Goal: Task Accomplishment & Management: Use online tool/utility

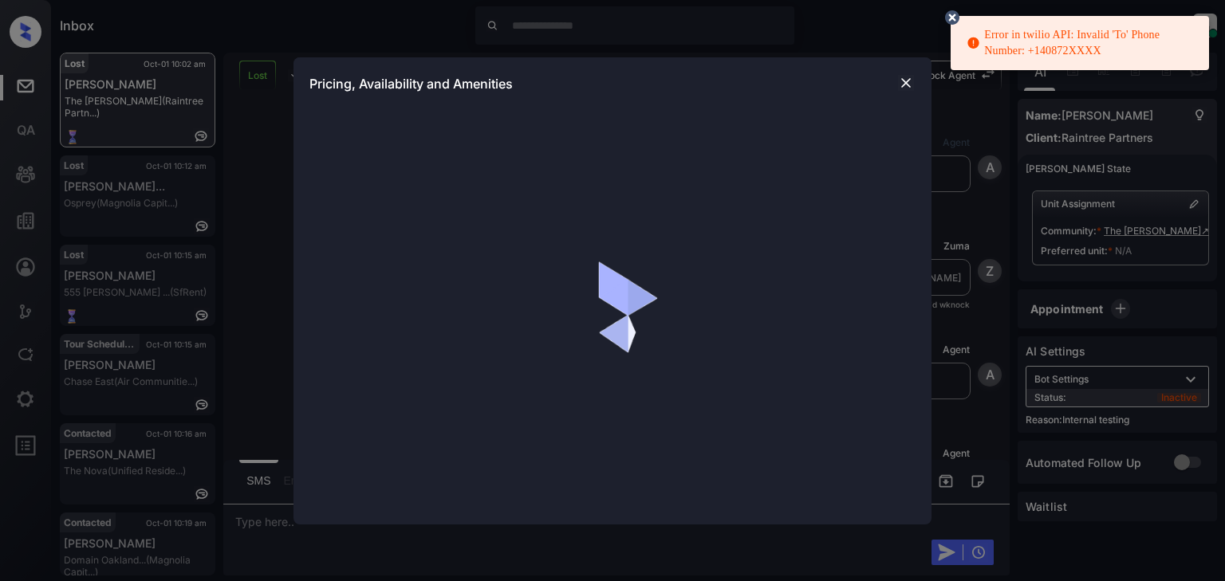
scroll to position [5707, 0]
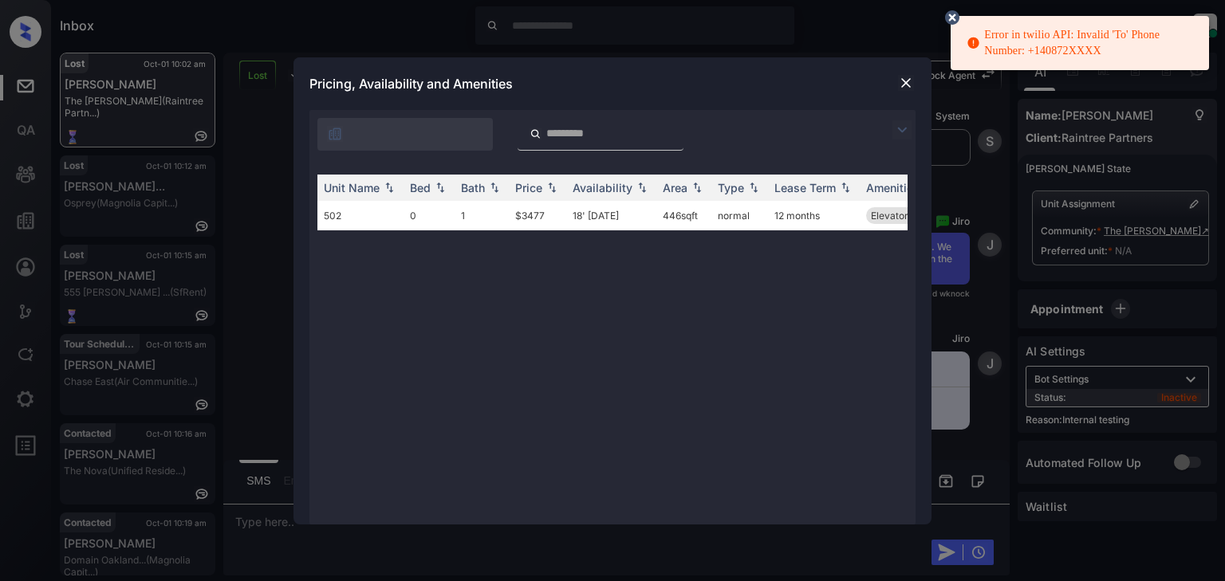
click at [906, 81] on img at bounding box center [906, 83] width 16 height 16
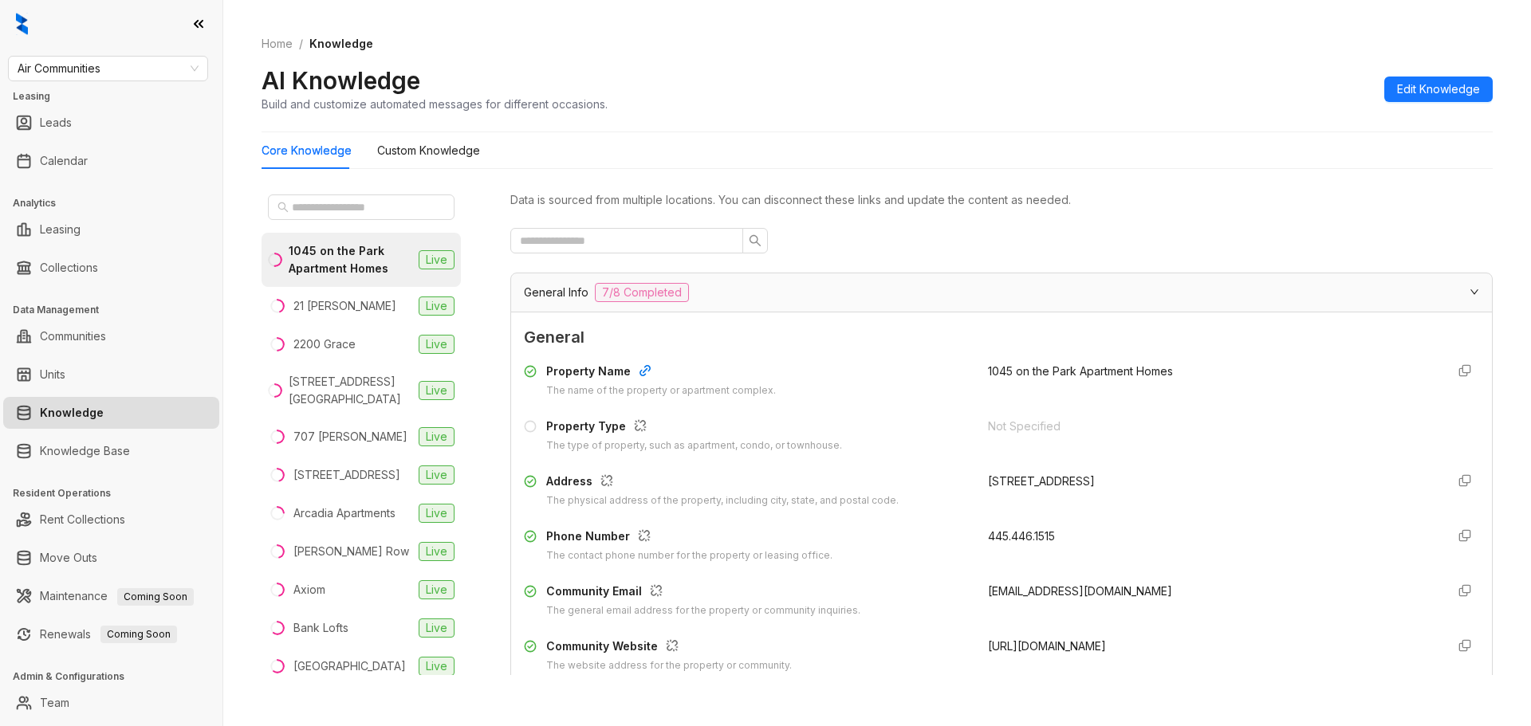
click at [168, 83] on div "Air Communities Leasing Leads Calendar Analytics Leasing Collections Data Manag…" at bounding box center [111, 363] width 222 height 726
click at [171, 67] on span "Air Communities" at bounding box center [108, 69] width 181 height 24
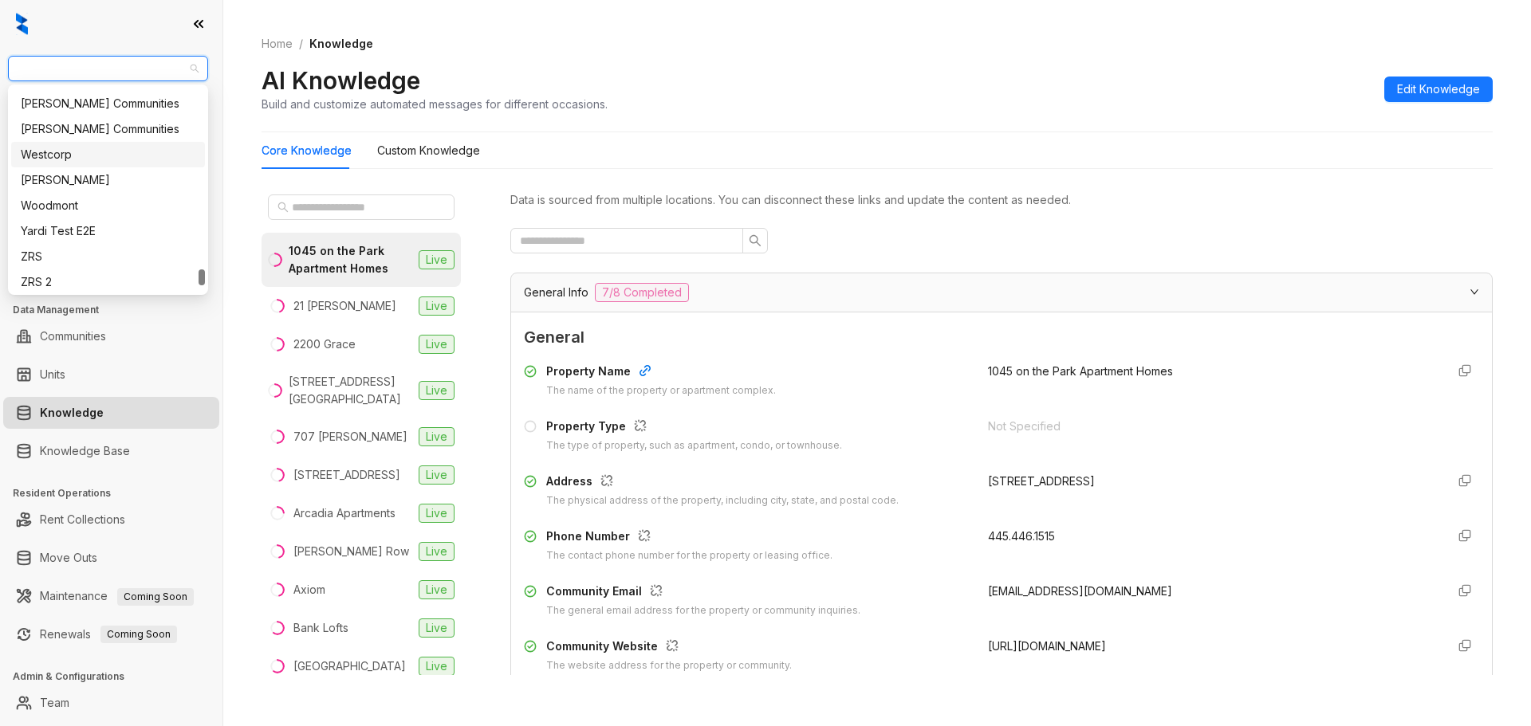
scroll to position [2341, 0]
click at [104, 131] on div "Unified Residential" at bounding box center [108, 133] width 175 height 18
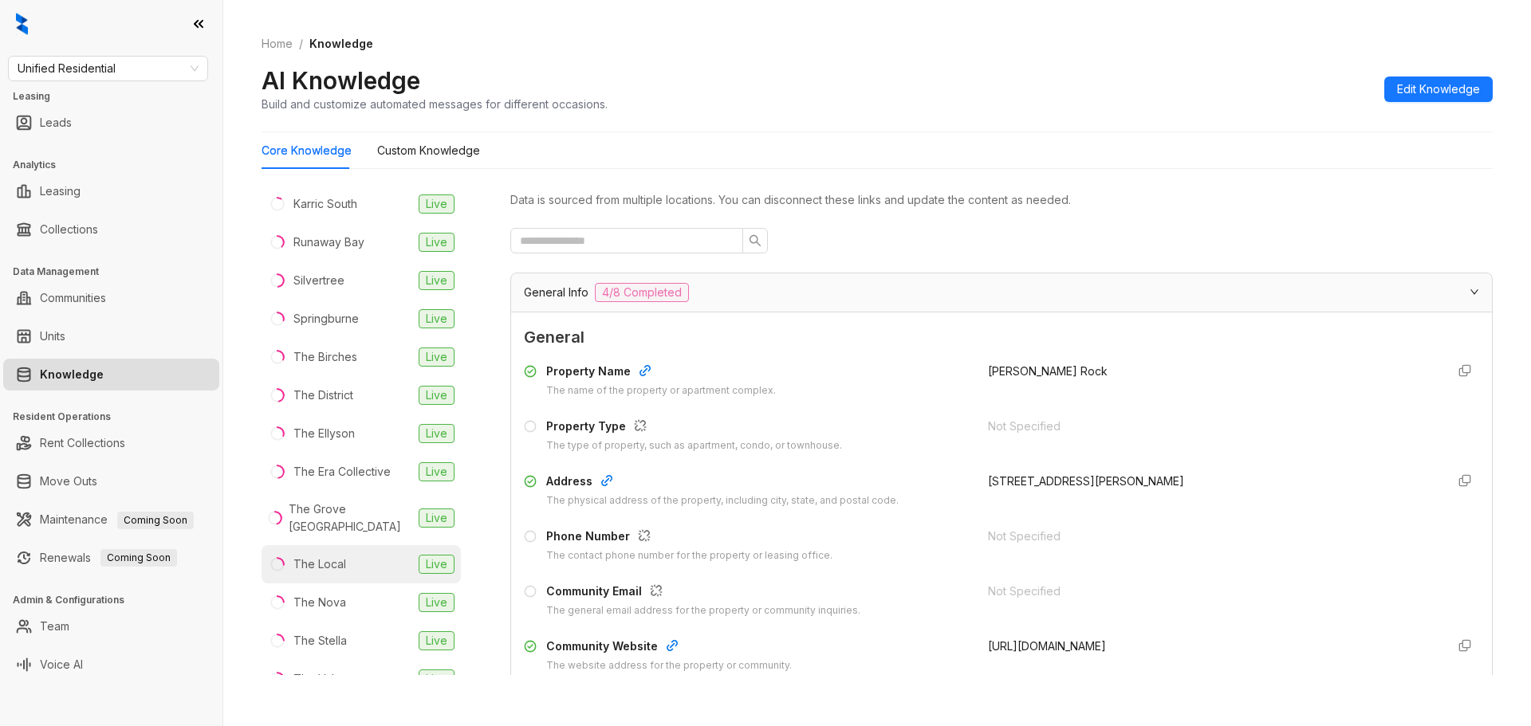
scroll to position [339, 0]
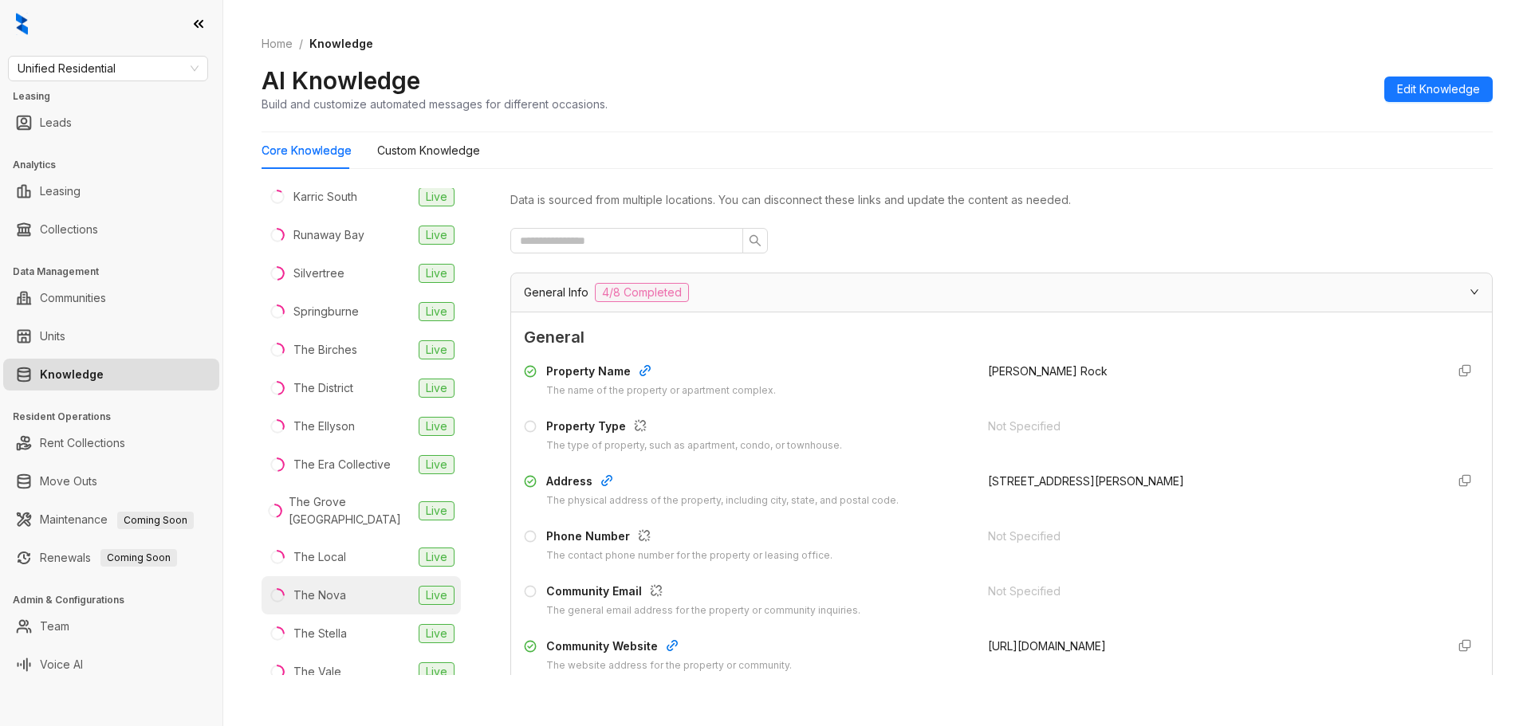
click at [322, 576] on li "The Nova Live" at bounding box center [360, 595] width 199 height 38
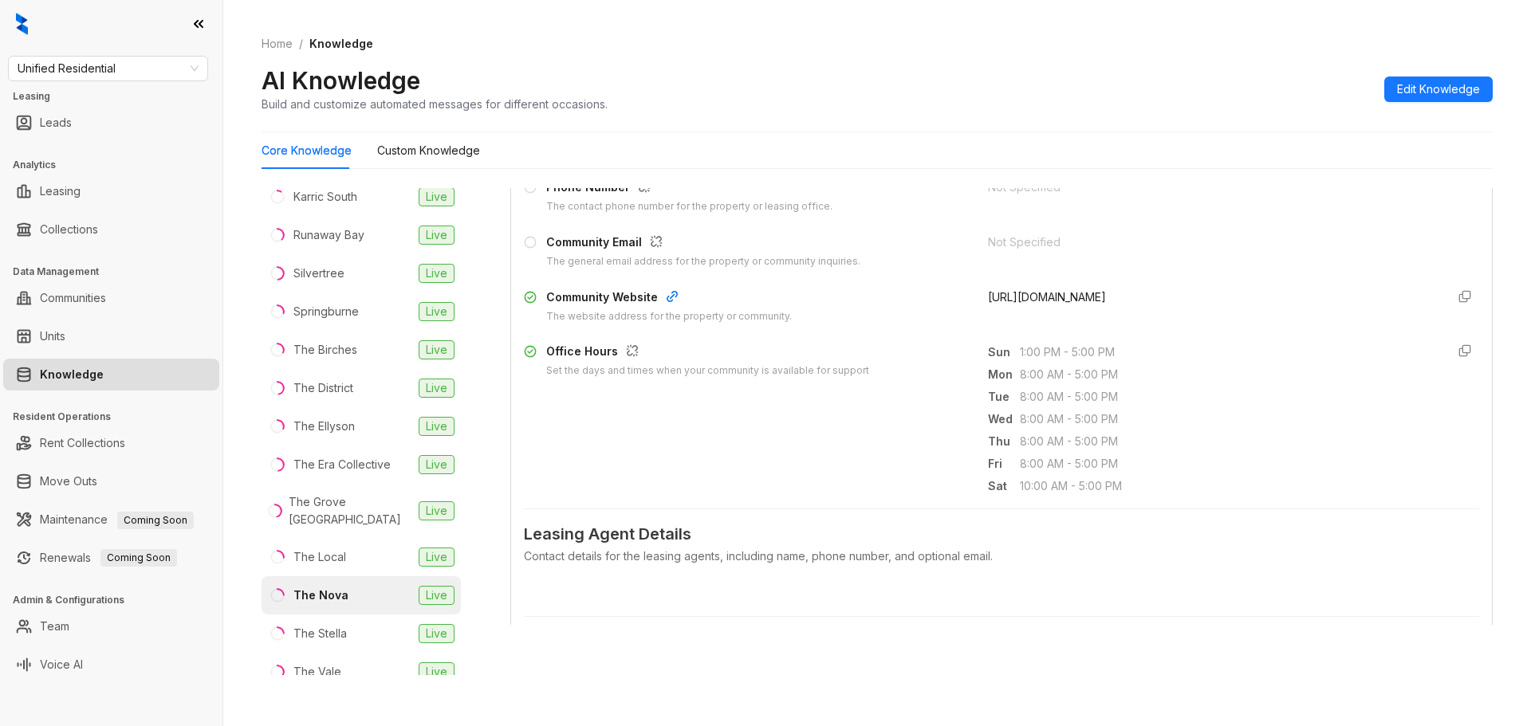
scroll to position [122, 0]
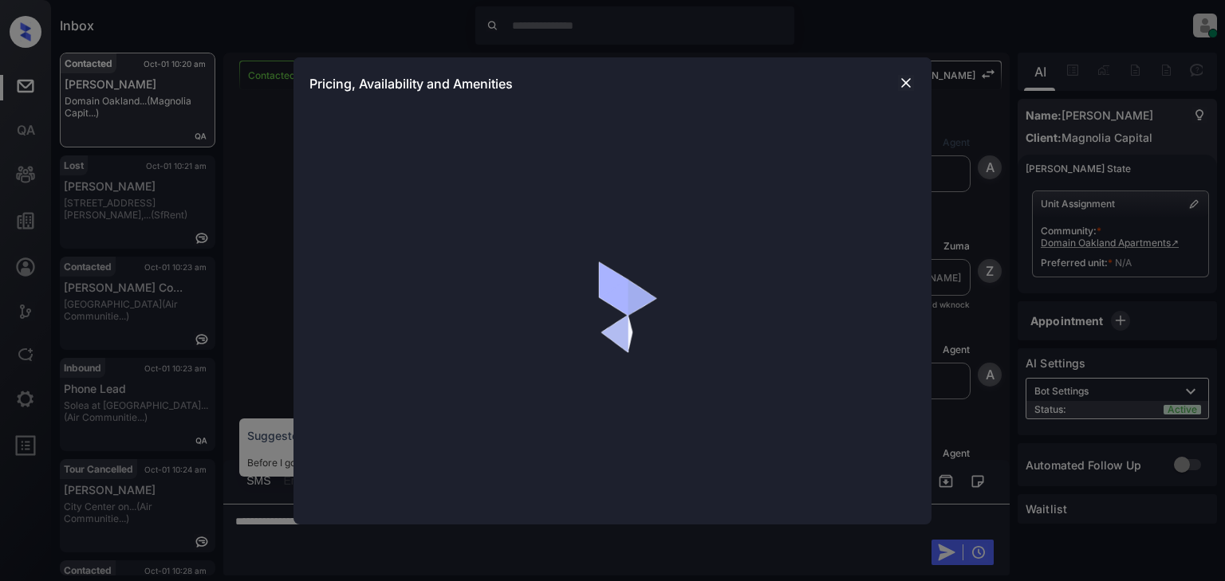
scroll to position [2255, 0]
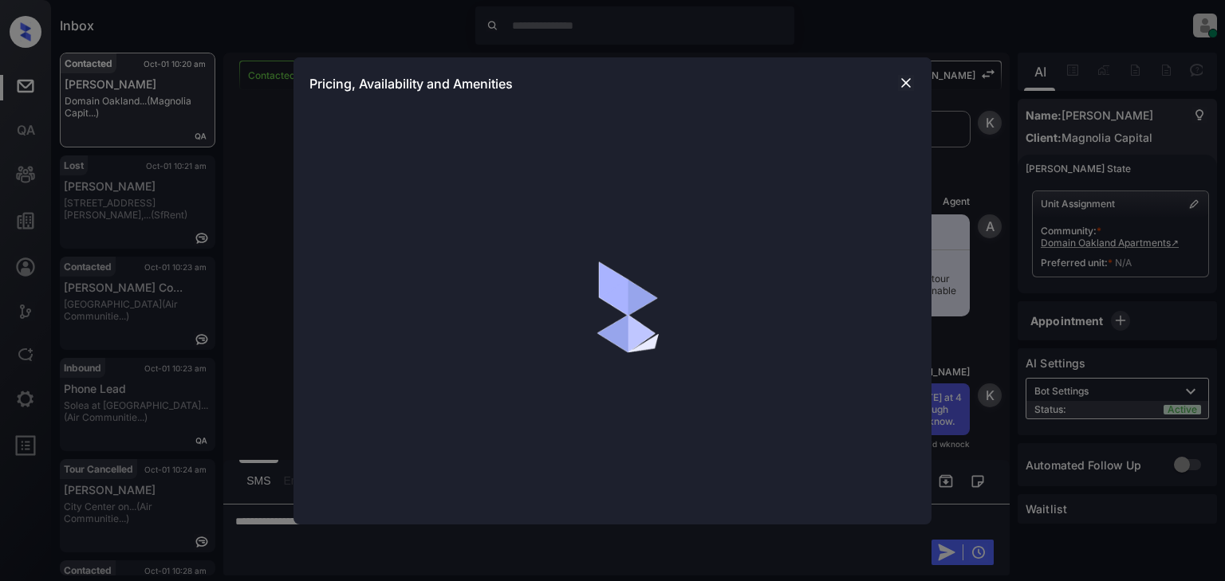
click at [903, 85] on img at bounding box center [906, 83] width 16 height 16
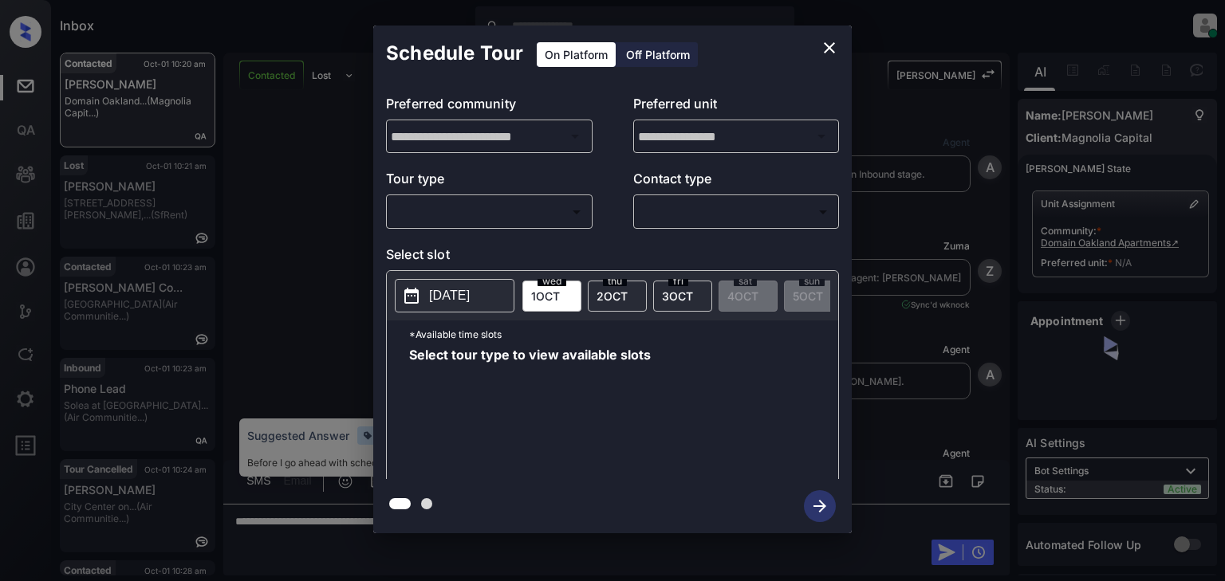
scroll to position [2255, 0]
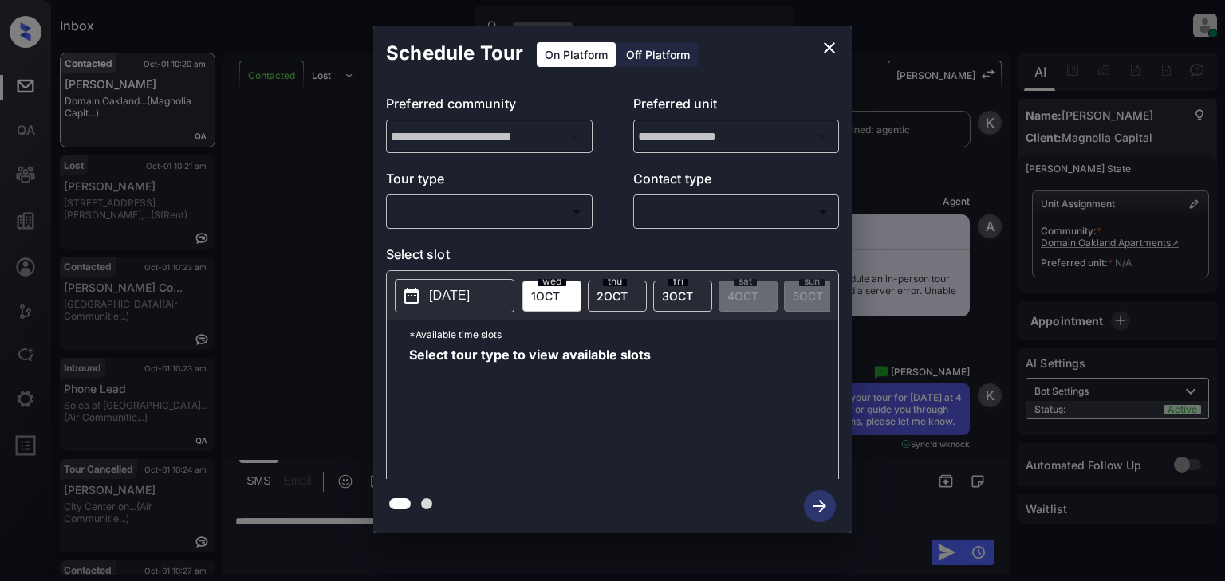
click at [520, 203] on body "Inbox Patrick Soliven Online Set yourself offline Set yourself on break Profile…" at bounding box center [612, 290] width 1225 height 581
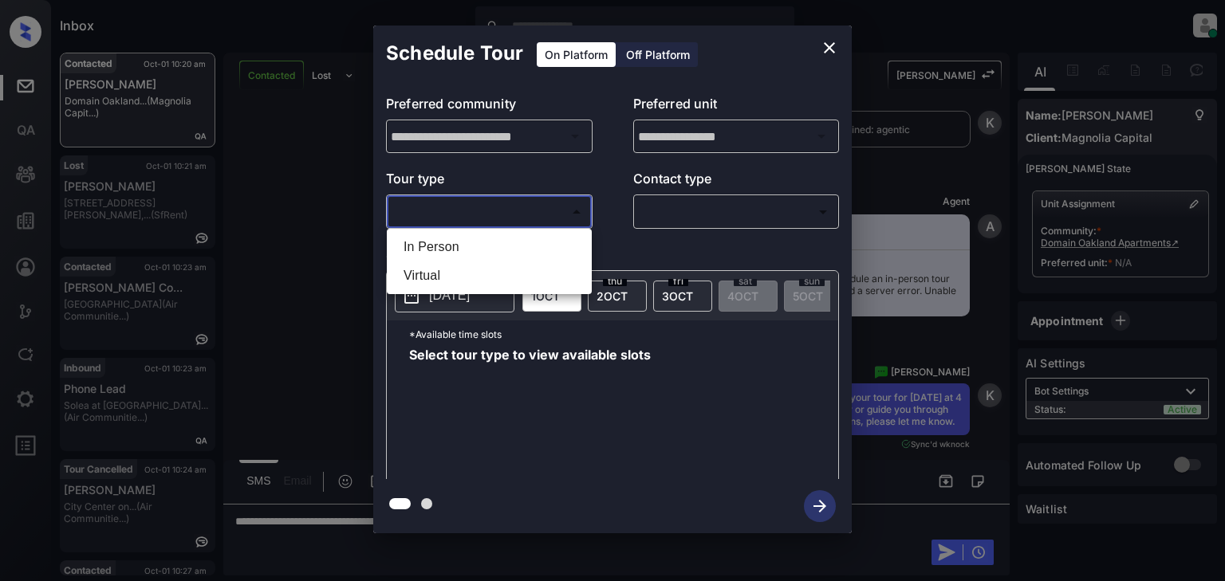
click at [523, 249] on li "In Person" at bounding box center [489, 247] width 197 height 29
type input "********"
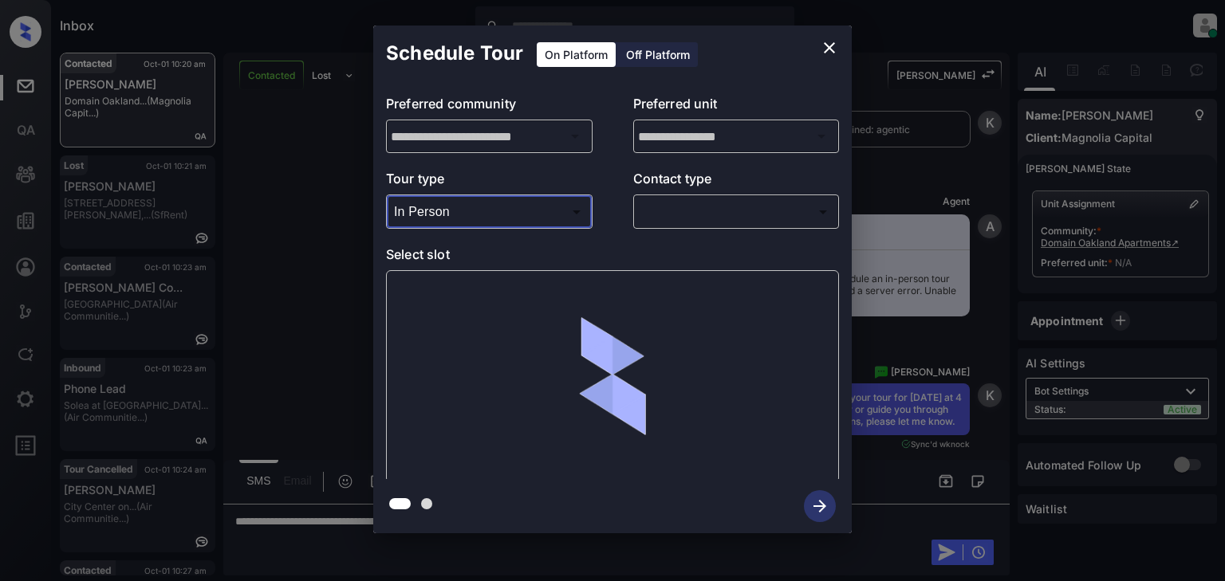
click at [702, 200] on body "Inbox Patrick Soliven Online Set yourself offline Set yourself on break Profile…" at bounding box center [612, 290] width 1225 height 581
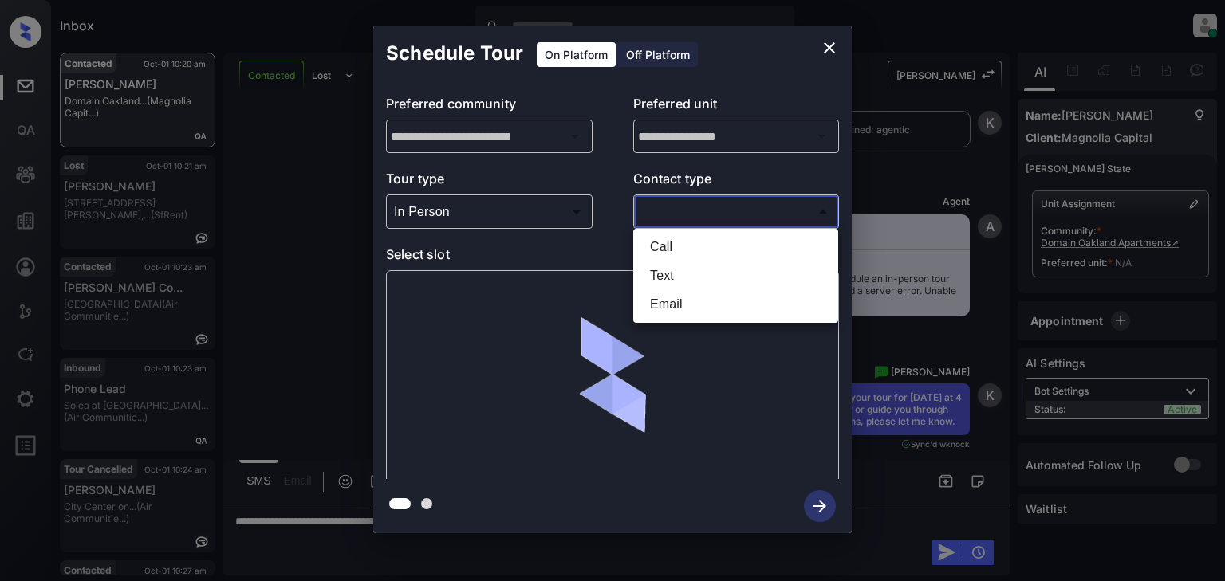
click at [680, 267] on li "Text" at bounding box center [735, 275] width 197 height 29
type input "****"
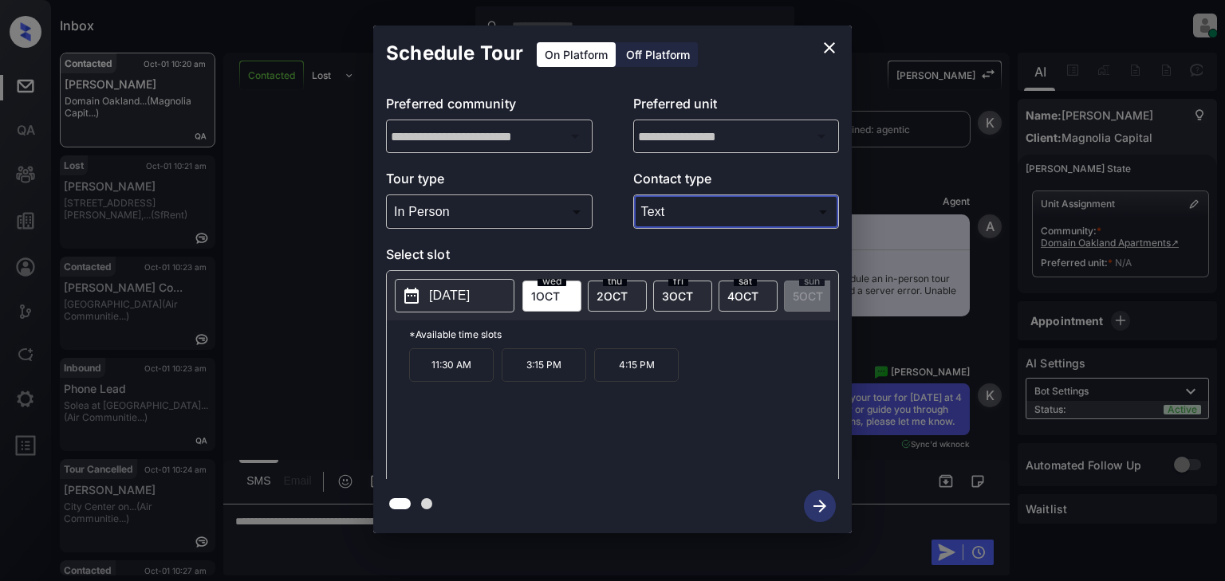
click at [832, 48] on icon "close" at bounding box center [829, 47] width 19 height 19
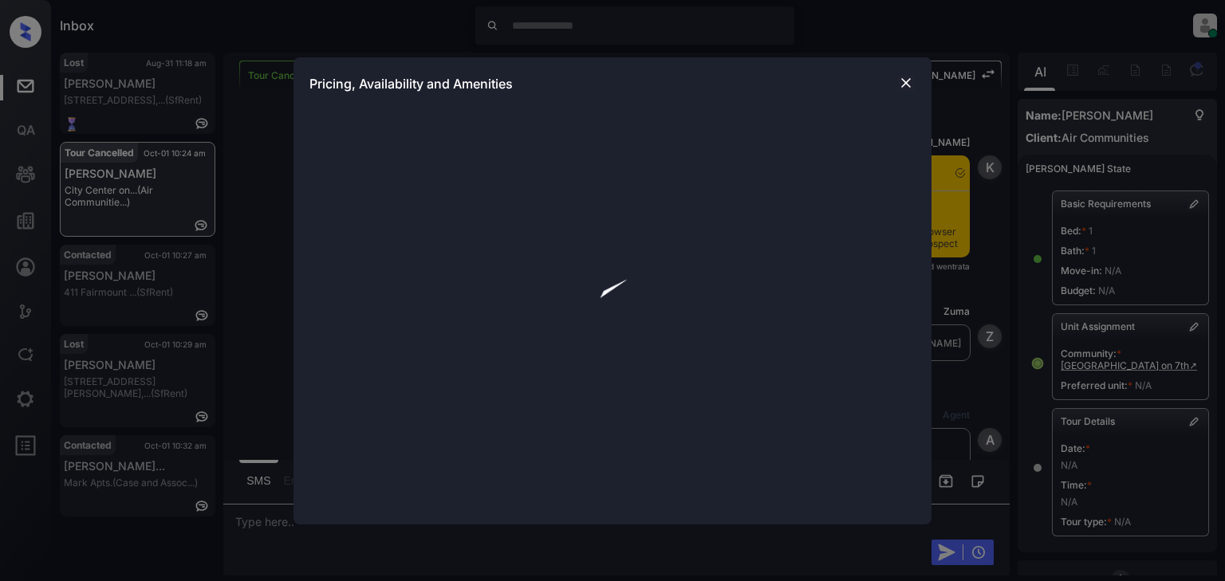
scroll to position [0, 4]
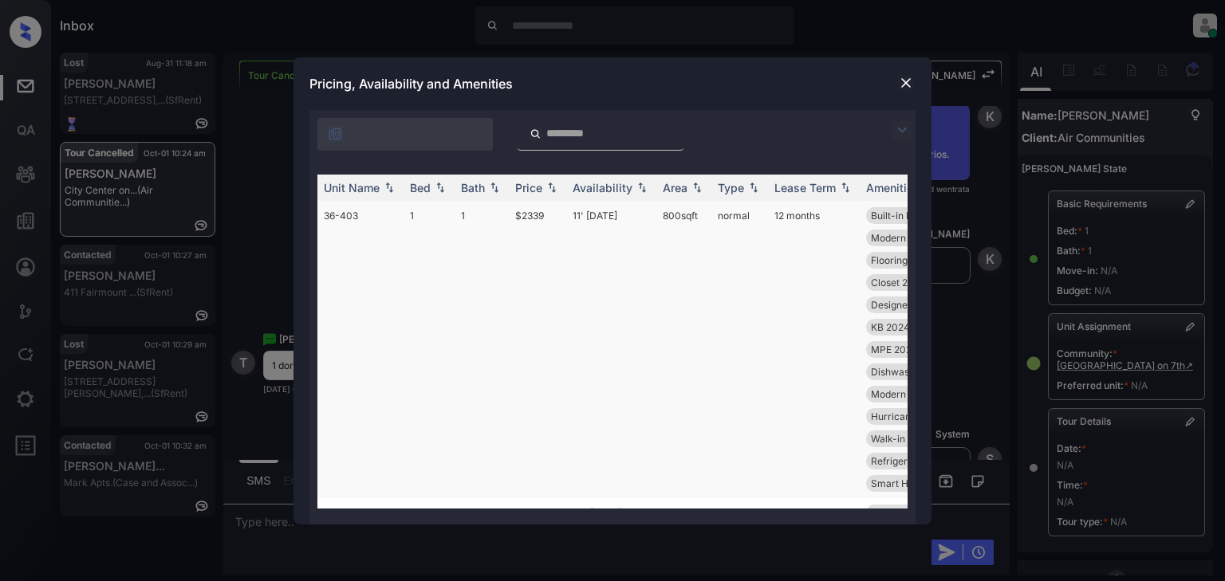
click at [467, 207] on td "1" at bounding box center [481, 349] width 54 height 297
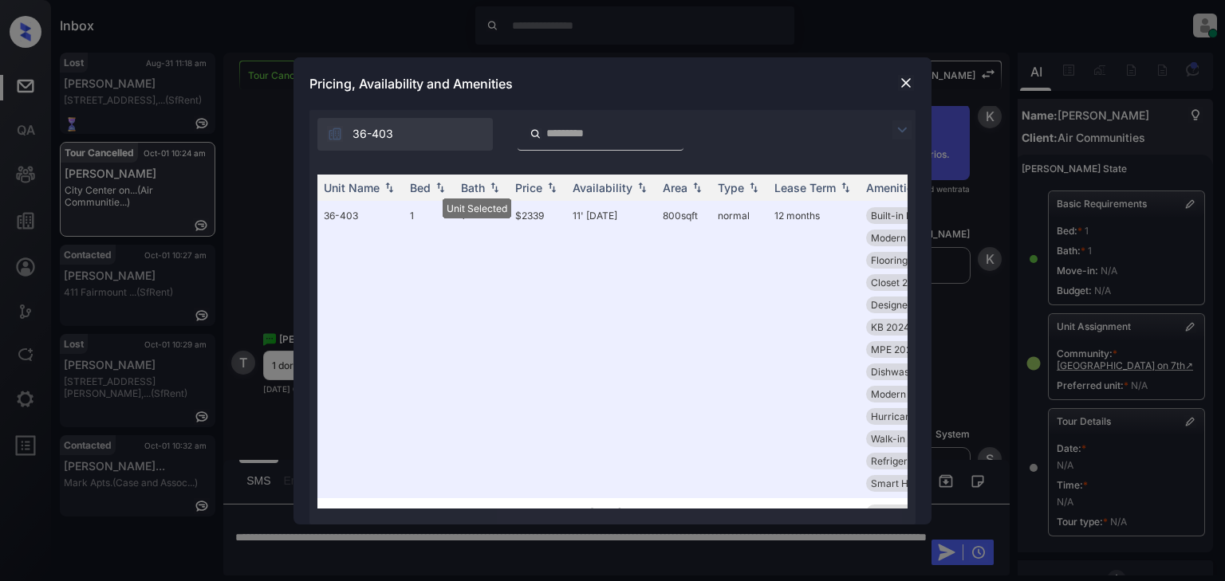
click at [900, 85] on img at bounding box center [906, 83] width 16 height 16
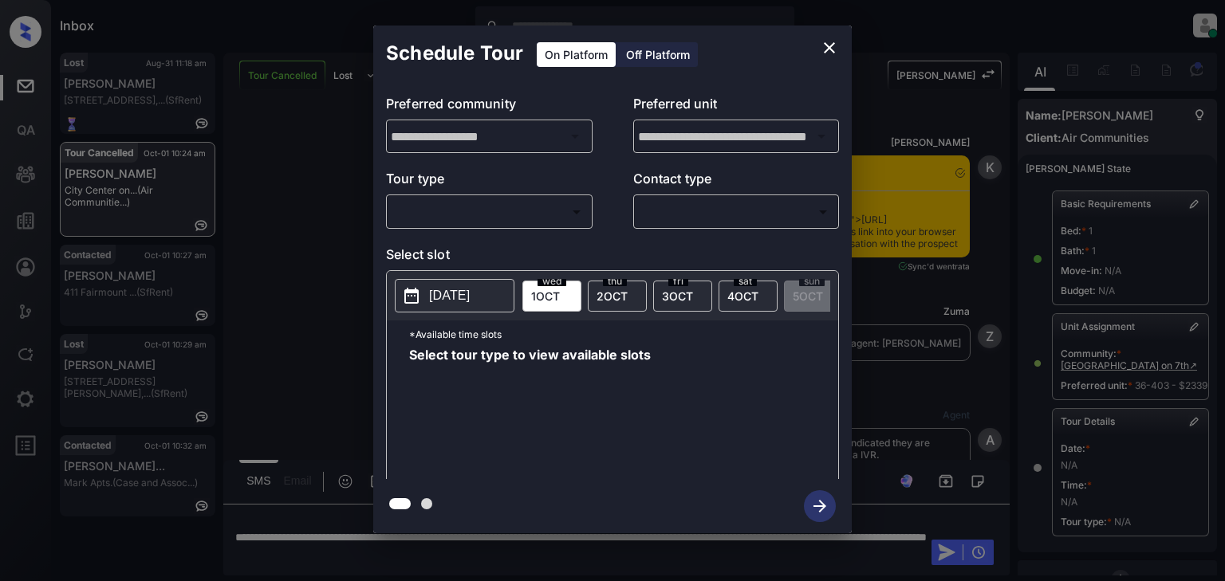
scroll to position [216, 4]
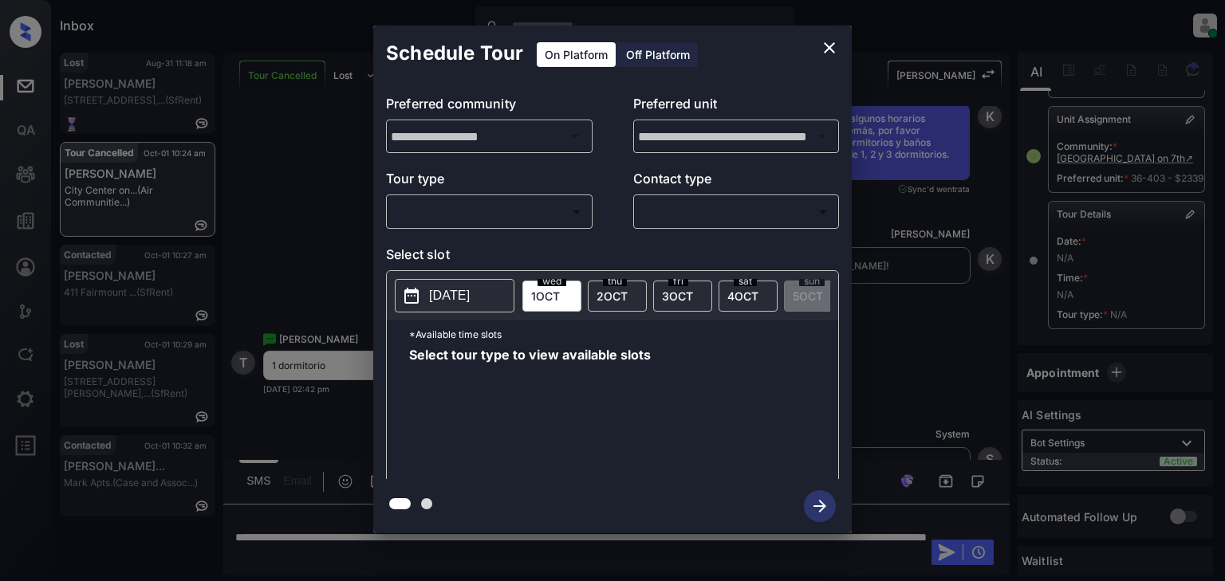
click at [525, 210] on body "Inbox Patrick Soliven Online Set yourself offline Set yourself on break Profile…" at bounding box center [612, 290] width 1225 height 581
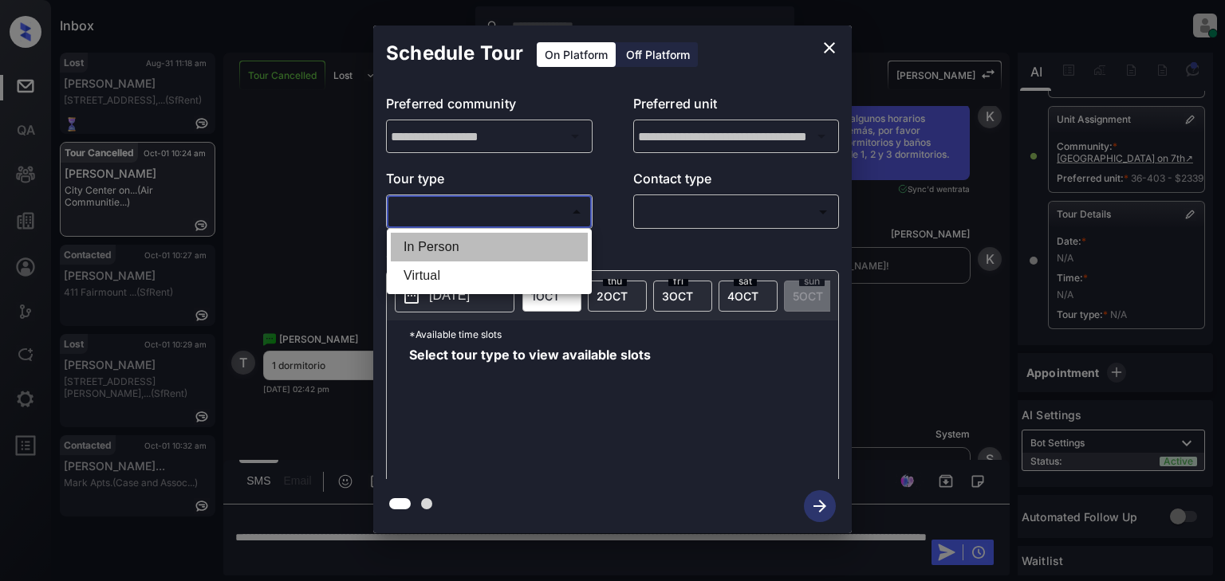
click at [507, 243] on li "In Person" at bounding box center [489, 247] width 197 height 29
type input "********"
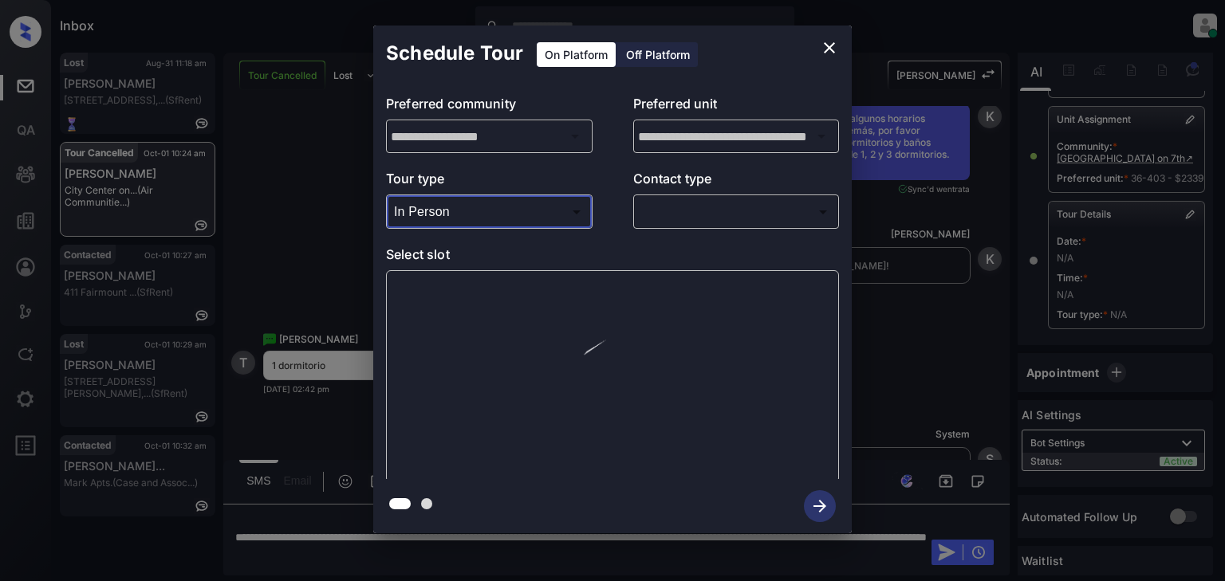
click at [729, 219] on body "Inbox Patrick Soliven Online Set yourself offline Set yourself on break Profile…" at bounding box center [612, 290] width 1225 height 581
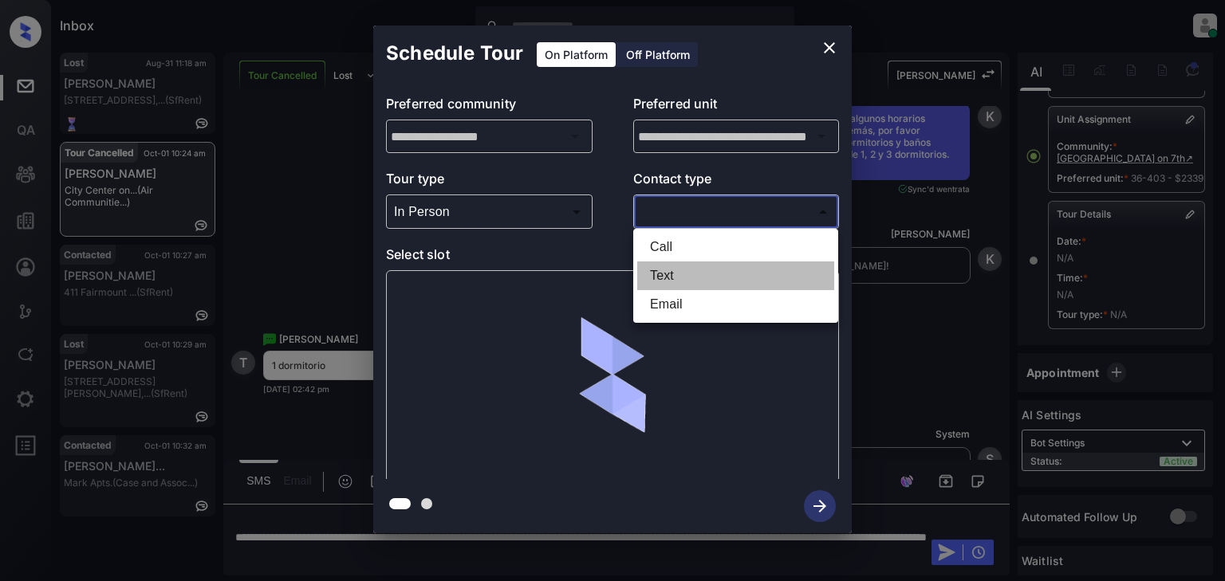
click at [704, 277] on li "Text" at bounding box center [735, 275] width 197 height 29
type input "****"
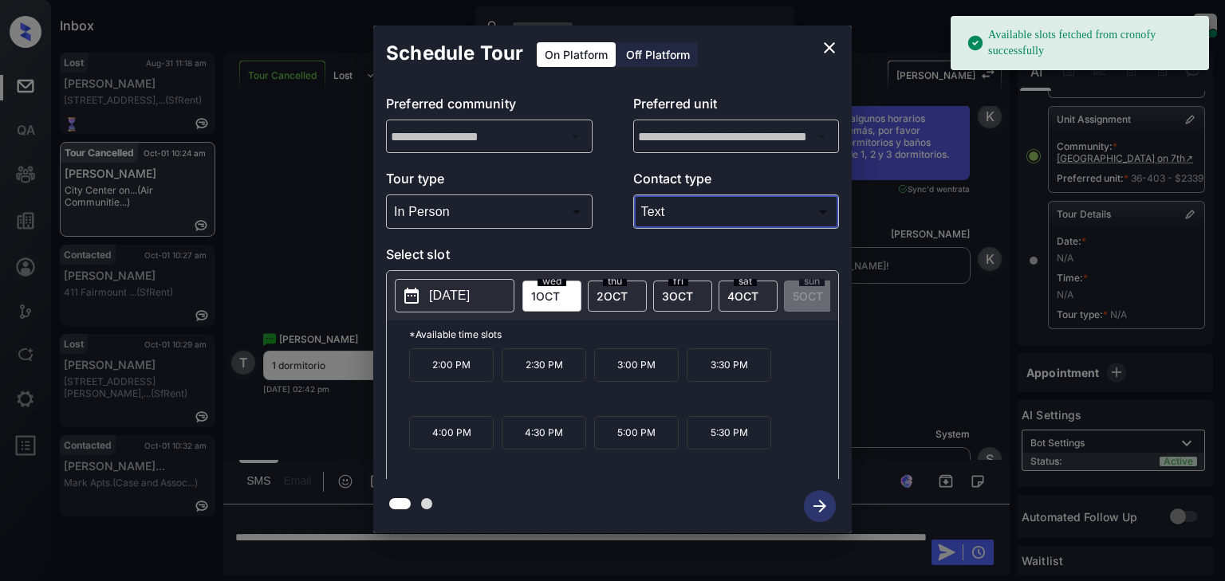
click at [745, 301] on div "sat 4 OCT" at bounding box center [747, 296] width 59 height 31
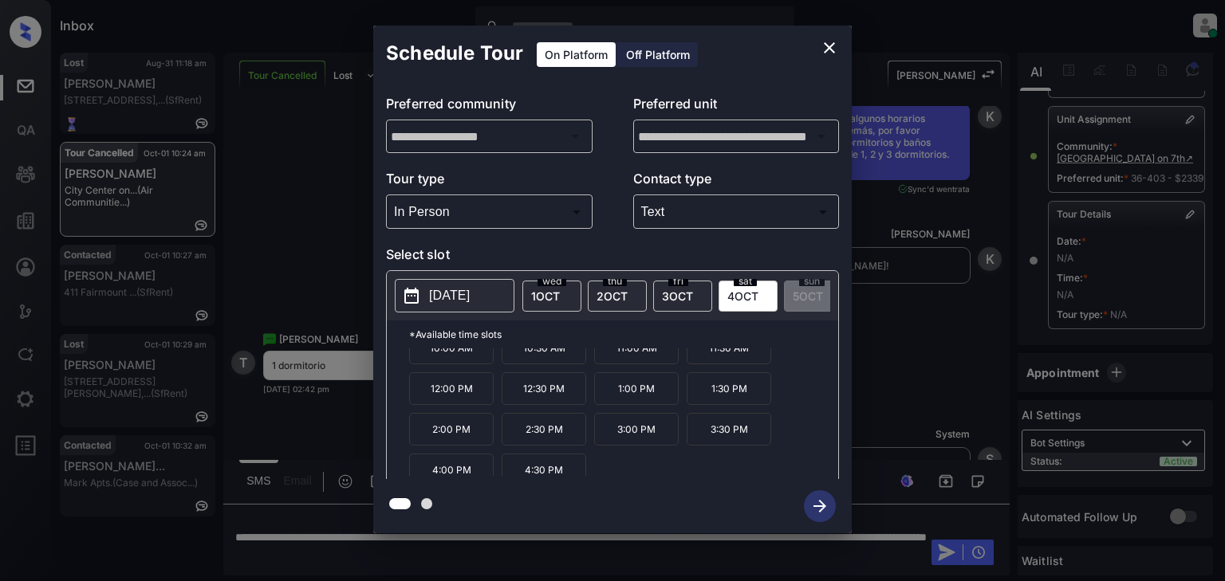
scroll to position [26, 0]
drag, startPoint x: 544, startPoint y: 467, endPoint x: 643, endPoint y: 482, distance: 100.8
click at [543, 467] on p "4:30 PM" at bounding box center [543, 461] width 85 height 33
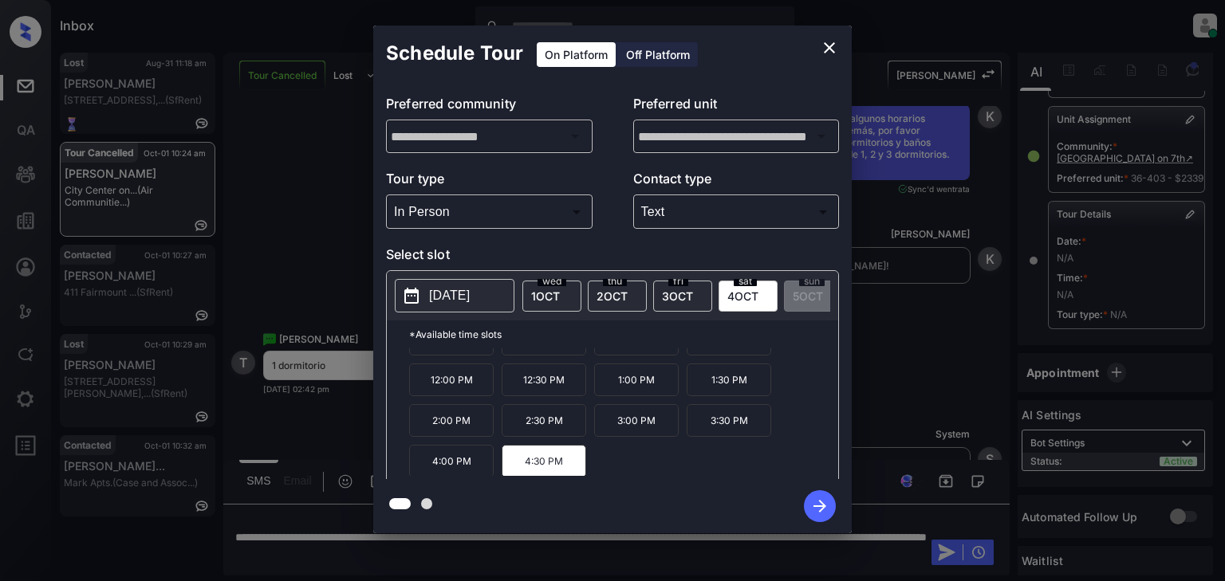
click at [815, 513] on icon "button" at bounding box center [820, 506] width 32 height 32
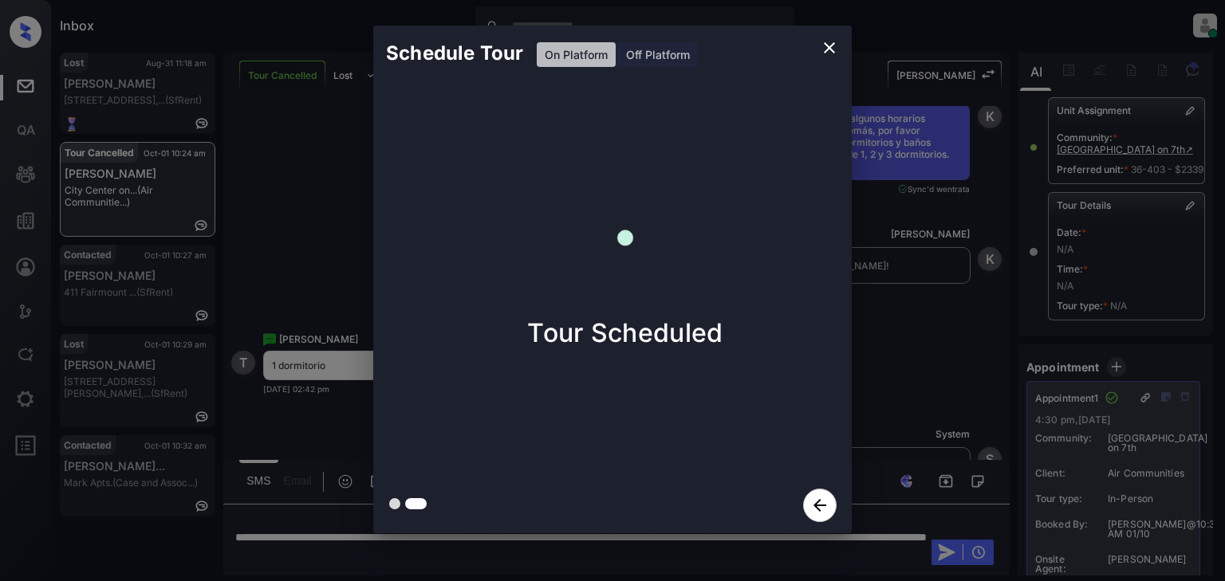
click at [826, 48] on icon "close" at bounding box center [829, 47] width 19 height 19
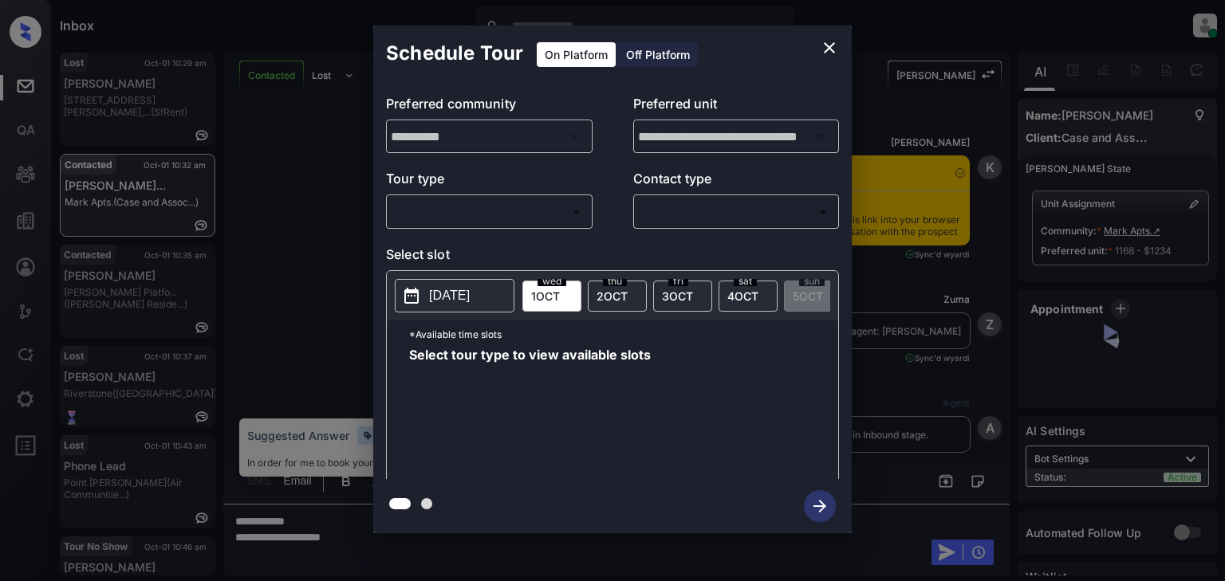
scroll to position [0, 4]
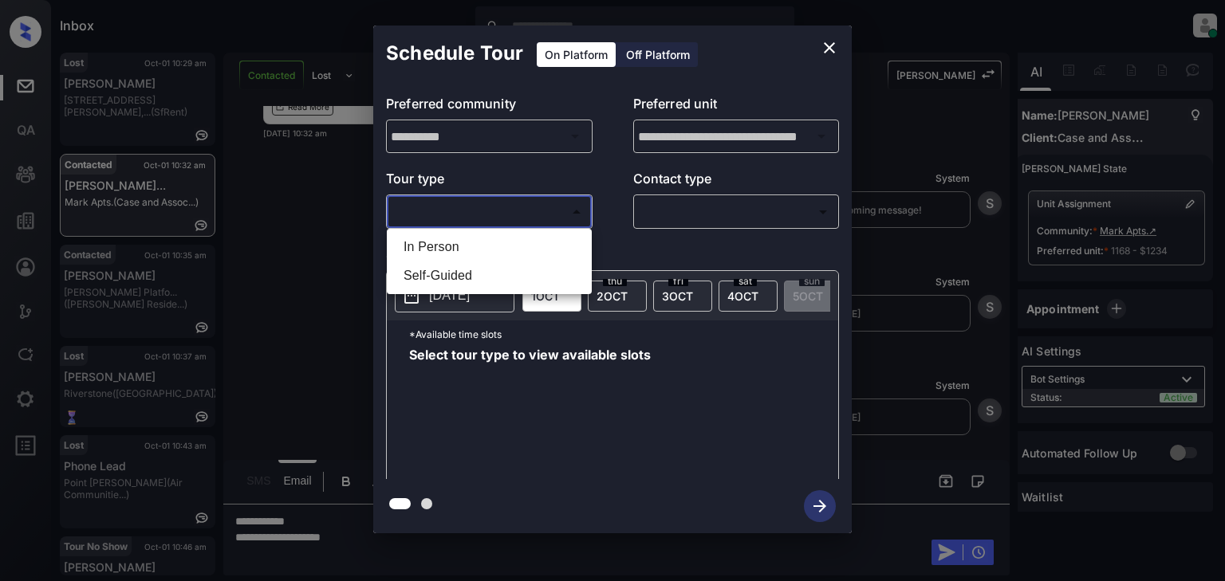
click at [558, 206] on body "Inbox [PERSON_NAME] Online Set yourself offline Set yourself on break Profile S…" at bounding box center [612, 290] width 1225 height 581
click at [536, 245] on li "In Person" at bounding box center [489, 247] width 197 height 29
type input "********"
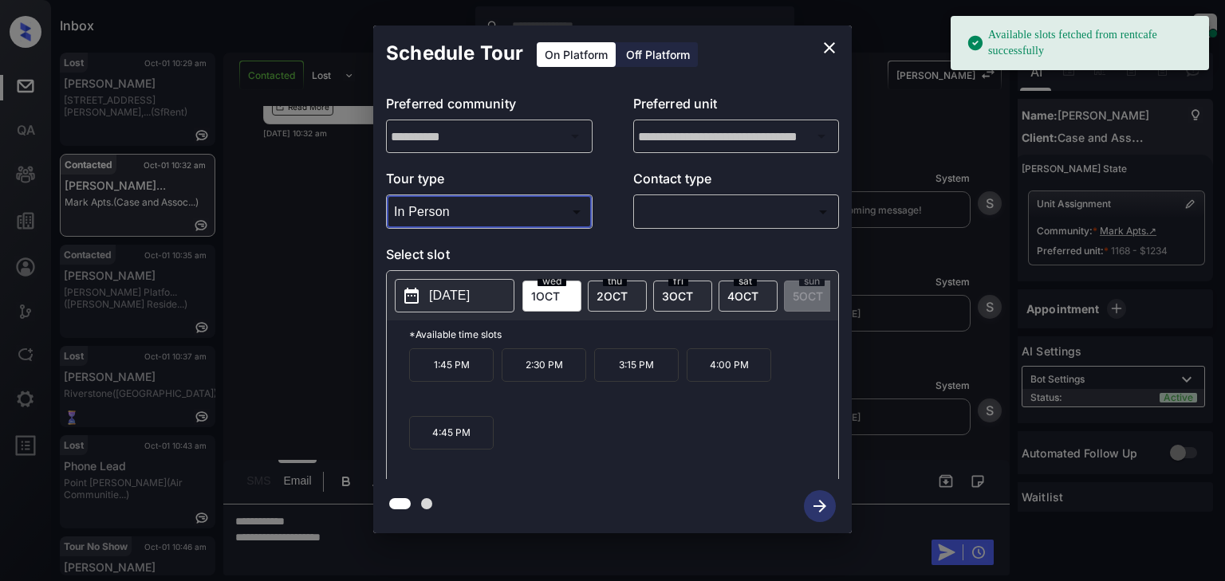
click at [729, 221] on body "Available slots fetched from rentcafe successfully Inbox Patrick Soliven Online…" at bounding box center [612, 290] width 1225 height 581
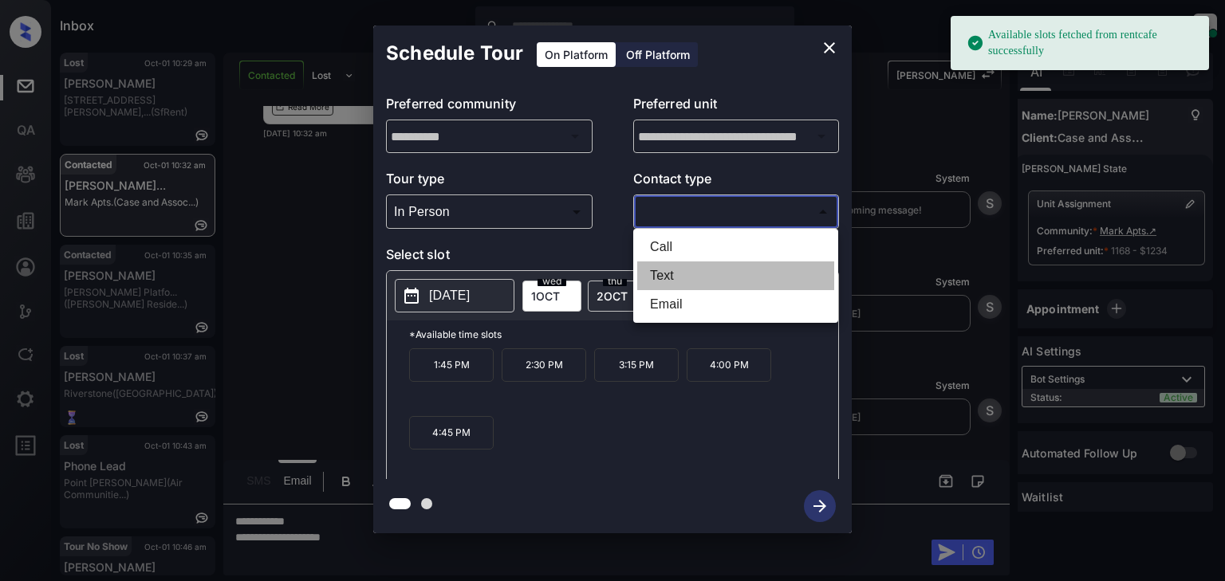
click at [715, 271] on li "Text" at bounding box center [735, 275] width 197 height 29
type input "****"
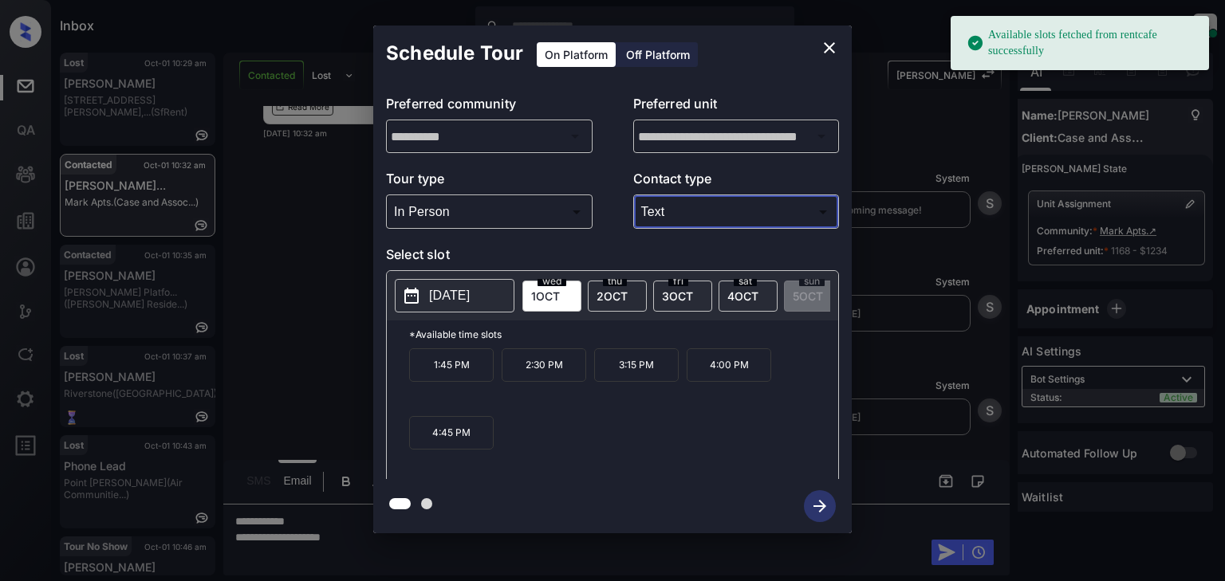
click at [542, 403] on div "1:45 PM 2:30 PM 3:15 PM 4:00 PM 4:45 PM" at bounding box center [623, 412] width 429 height 128
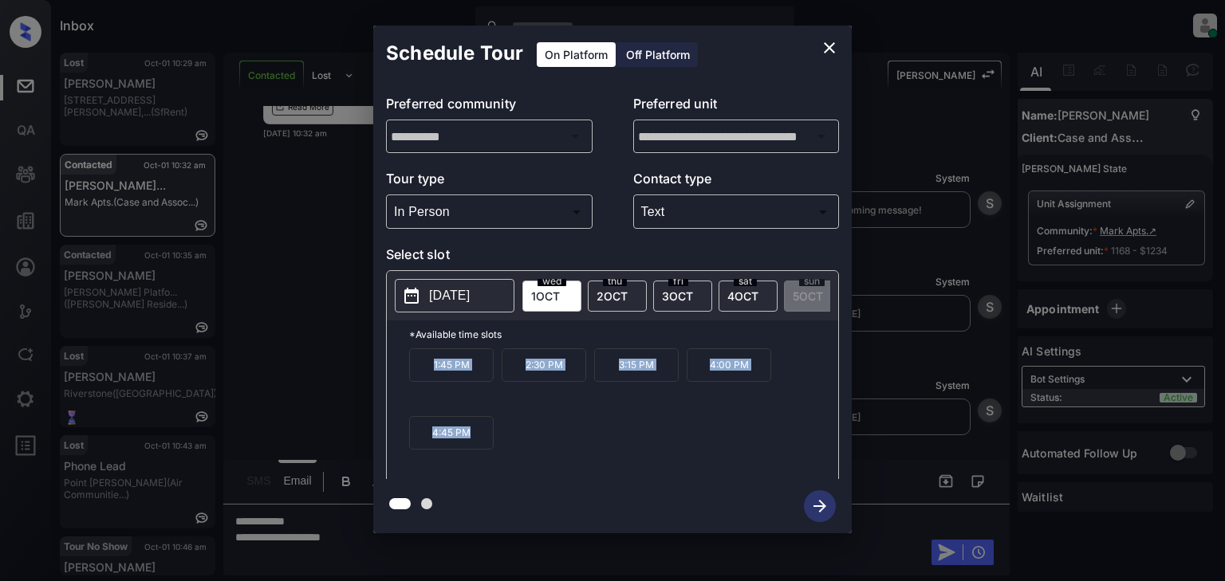
drag, startPoint x: 421, startPoint y: 367, endPoint x: 497, endPoint y: 452, distance: 114.1
click at [497, 452] on div "1:45 PM 2:30 PM 3:15 PM 4:00 PM 4:45 PM" at bounding box center [623, 412] width 429 height 128
copy div "1:45 PM 2:30 PM 3:15 PM 4:00 PM 4:45 PM"
click at [383, 545] on div "**********" at bounding box center [612, 279] width 1225 height 559
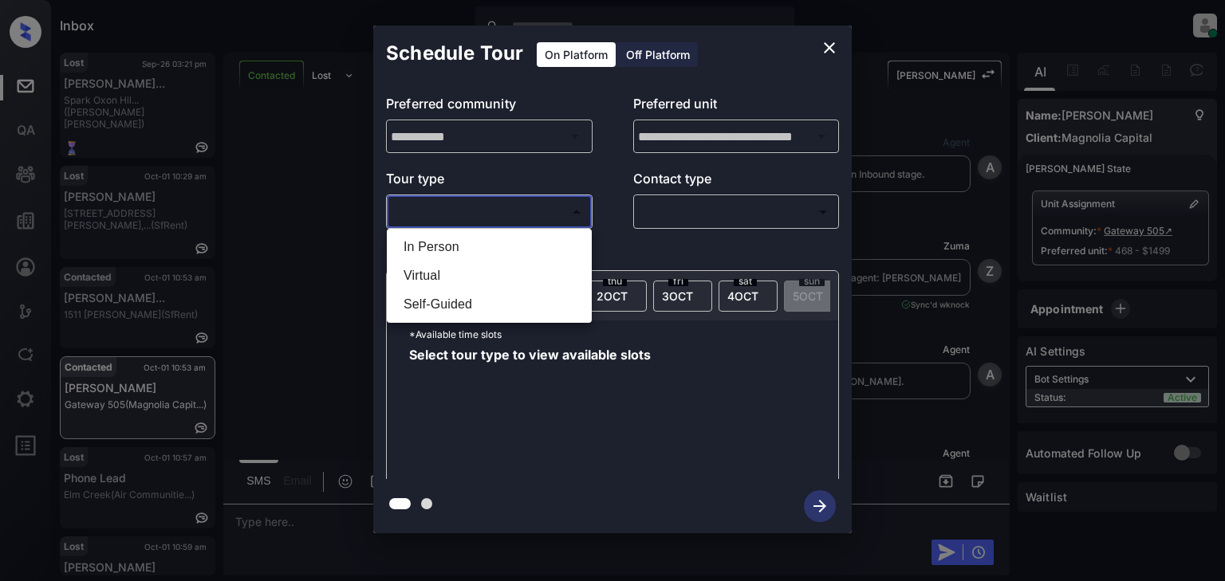
scroll to position [0, 4]
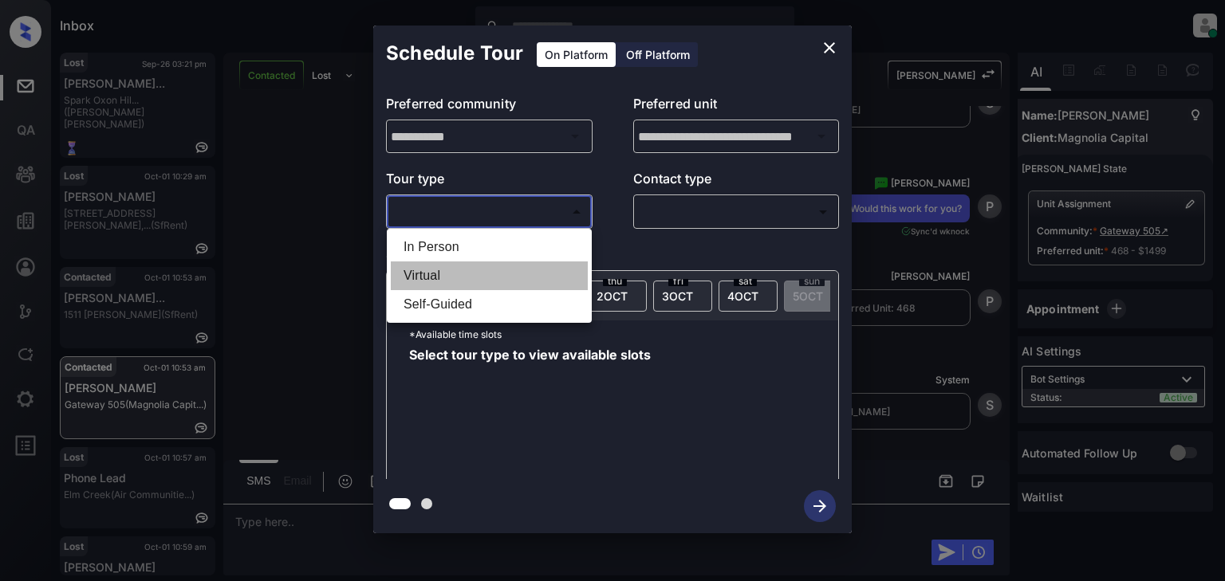
click at [491, 268] on li "Virtual" at bounding box center [489, 275] width 197 height 29
type input "*******"
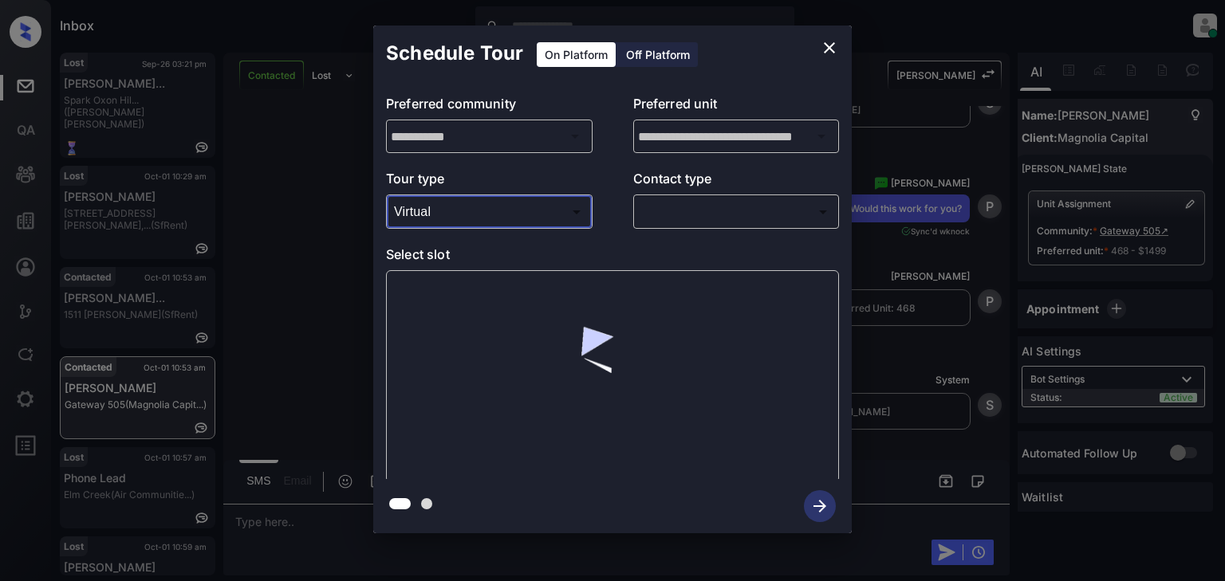
click at [692, 218] on body "Inbox [PERSON_NAME] Online Set yourself offline Set yourself on break Profile S…" at bounding box center [612, 290] width 1225 height 581
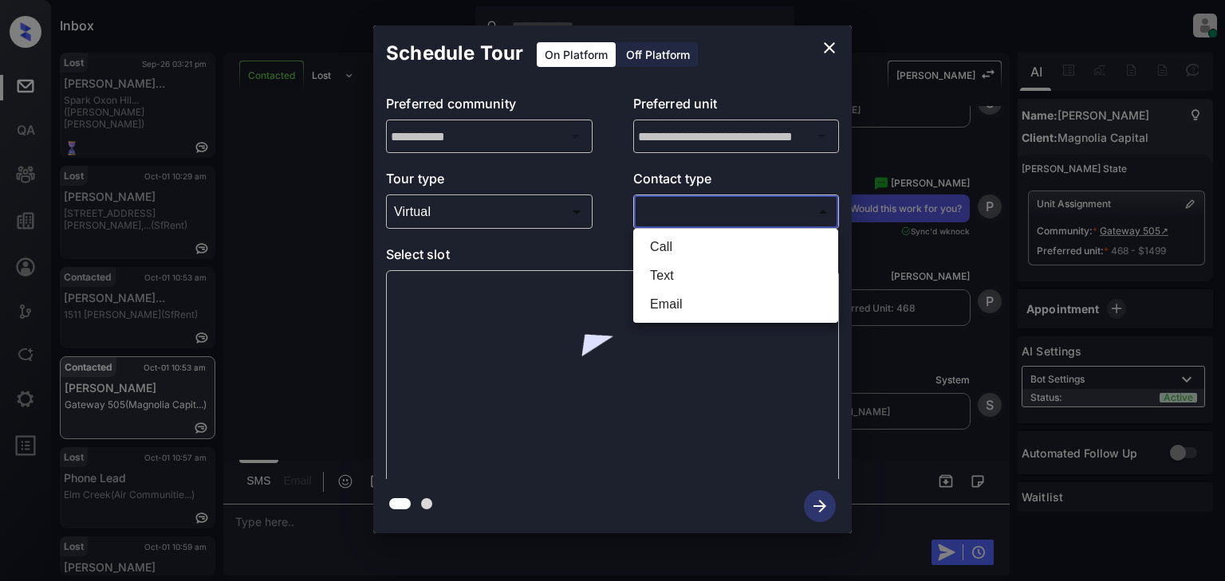
click at [677, 278] on li "Text" at bounding box center [735, 275] width 197 height 29
type input "****"
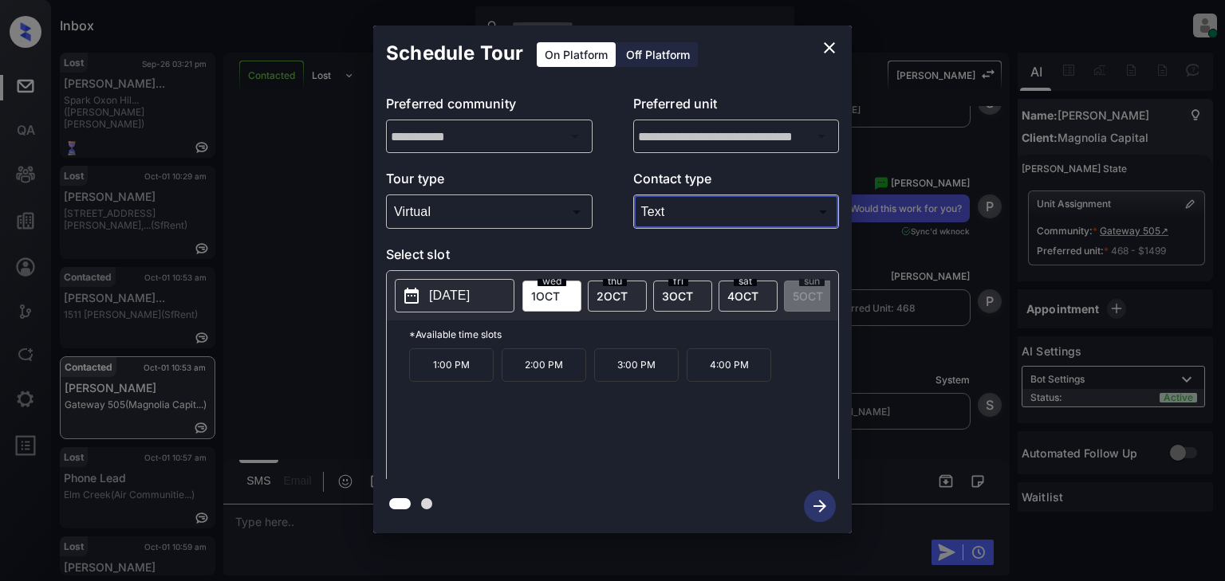
click at [835, 49] on button "close" at bounding box center [829, 48] width 32 height 32
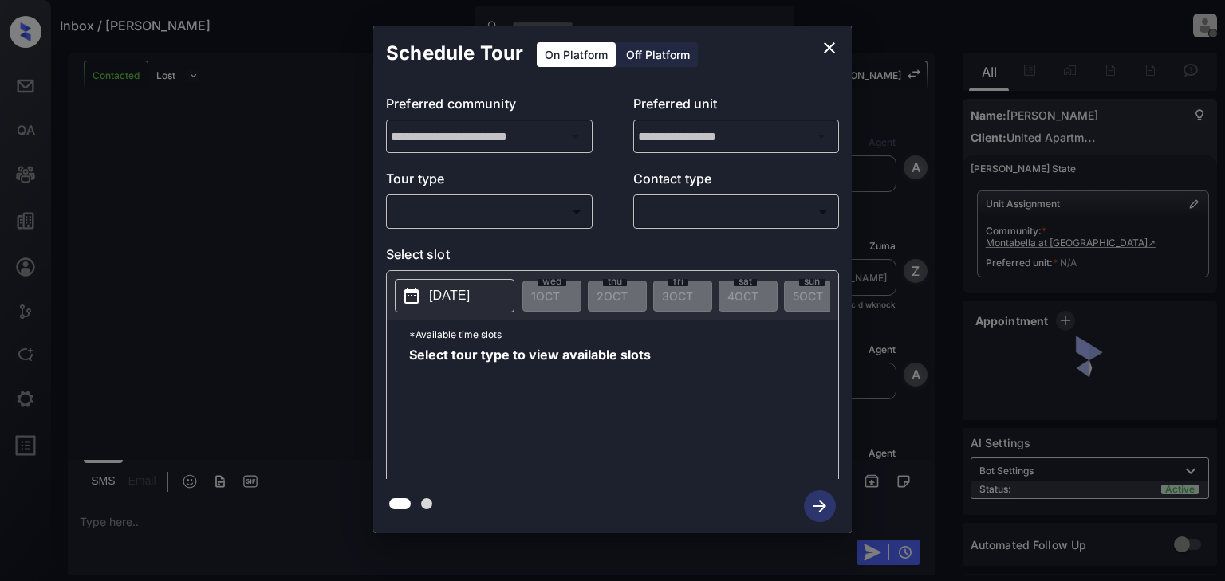
scroll to position [1394, 0]
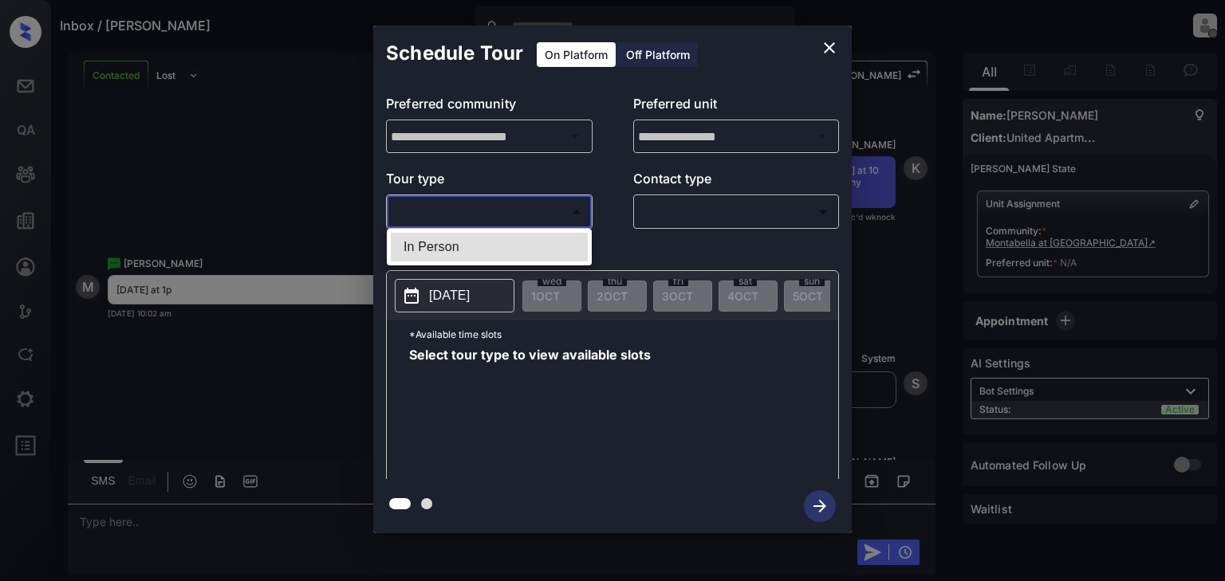
click at [539, 209] on body "Inbox / [PERSON_NAME] [PERSON_NAME] Offline Set yourself online Set yourself on…" at bounding box center [612, 290] width 1225 height 581
click at [531, 230] on ul "In Person" at bounding box center [489, 247] width 205 height 37
click at [516, 242] on li "In Person" at bounding box center [489, 247] width 197 height 29
type input "********"
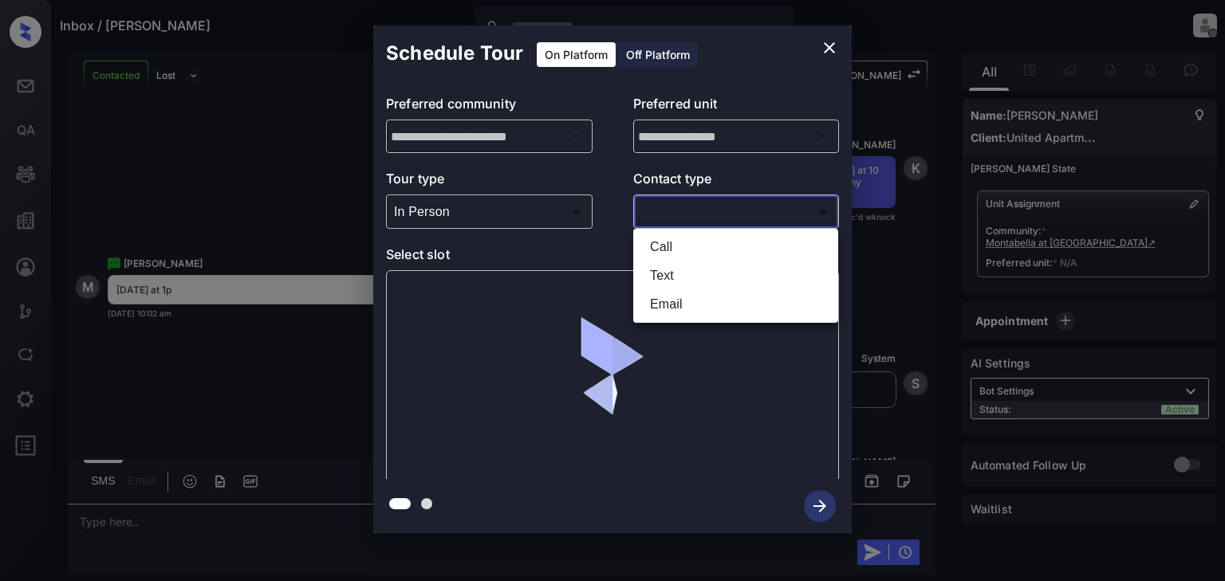
click at [697, 205] on body "Inbox / Michael Perison Patrick Soliven Offline Set yourself online Set yoursel…" at bounding box center [612, 290] width 1225 height 581
click at [688, 276] on li "Text" at bounding box center [735, 275] width 197 height 29
type input "****"
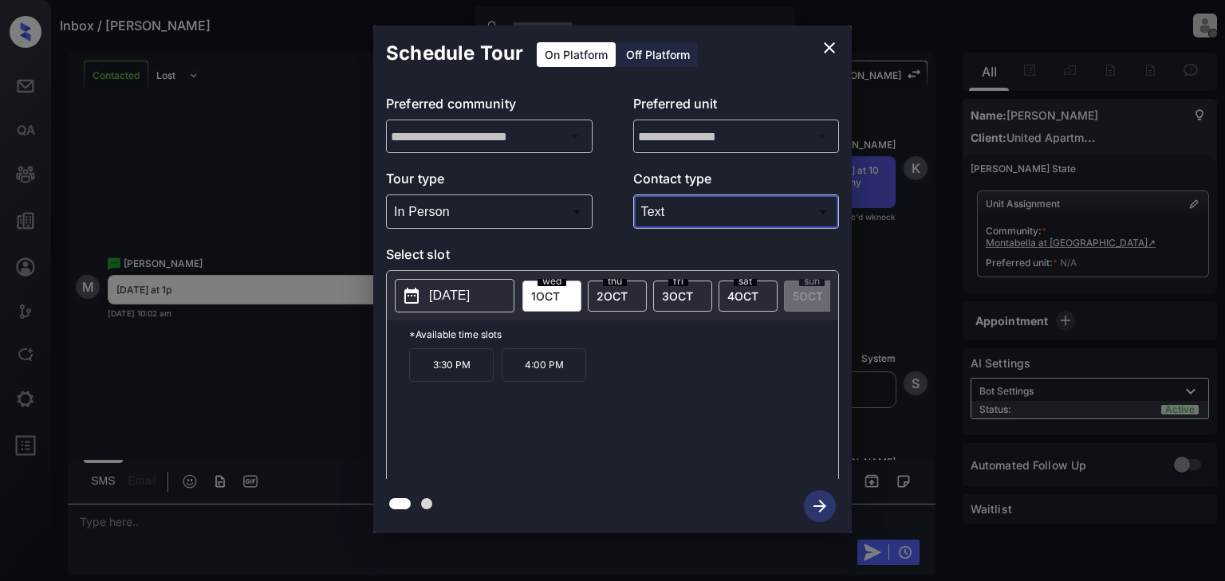
click at [628, 300] on div "thu 2 OCT" at bounding box center [617, 296] width 59 height 31
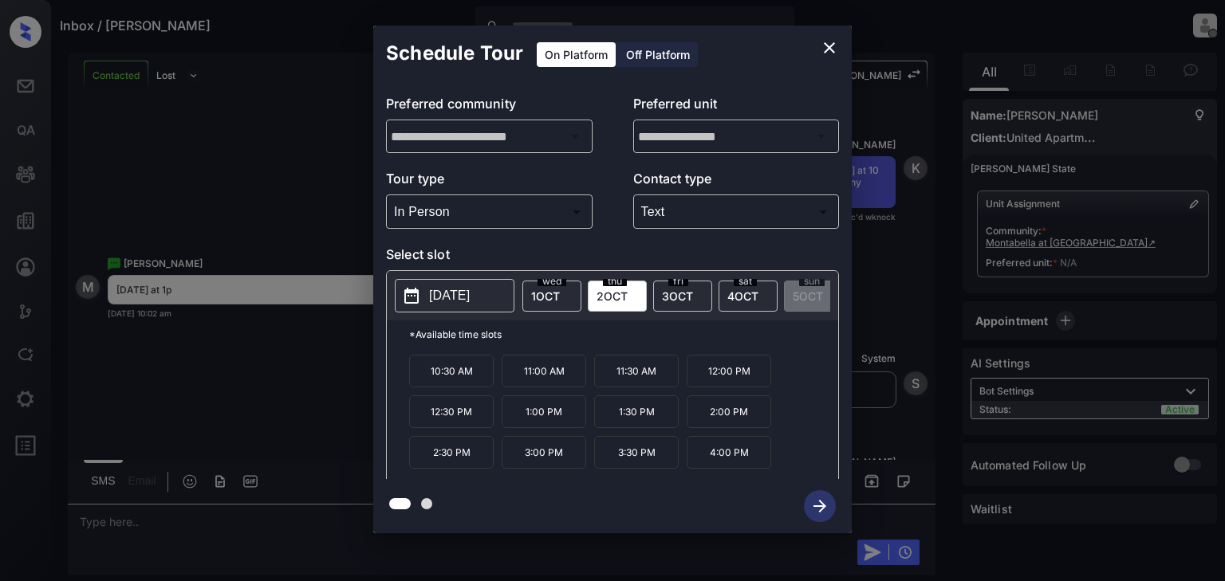
scroll to position [66, 0]
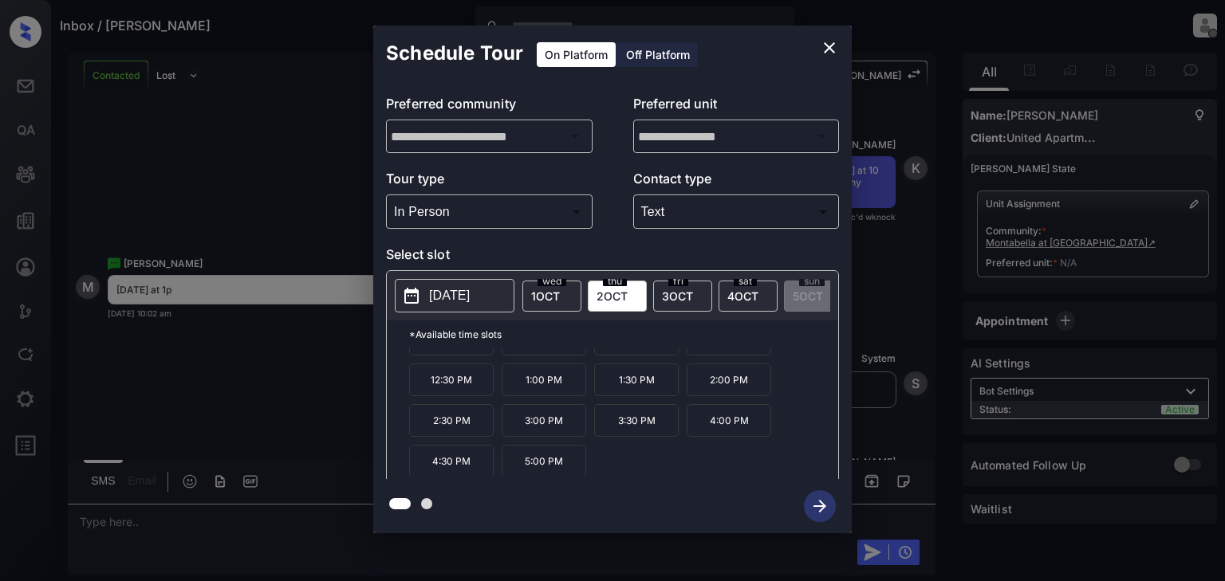
click at [897, 320] on div "**********" at bounding box center [612, 279] width 1225 height 559
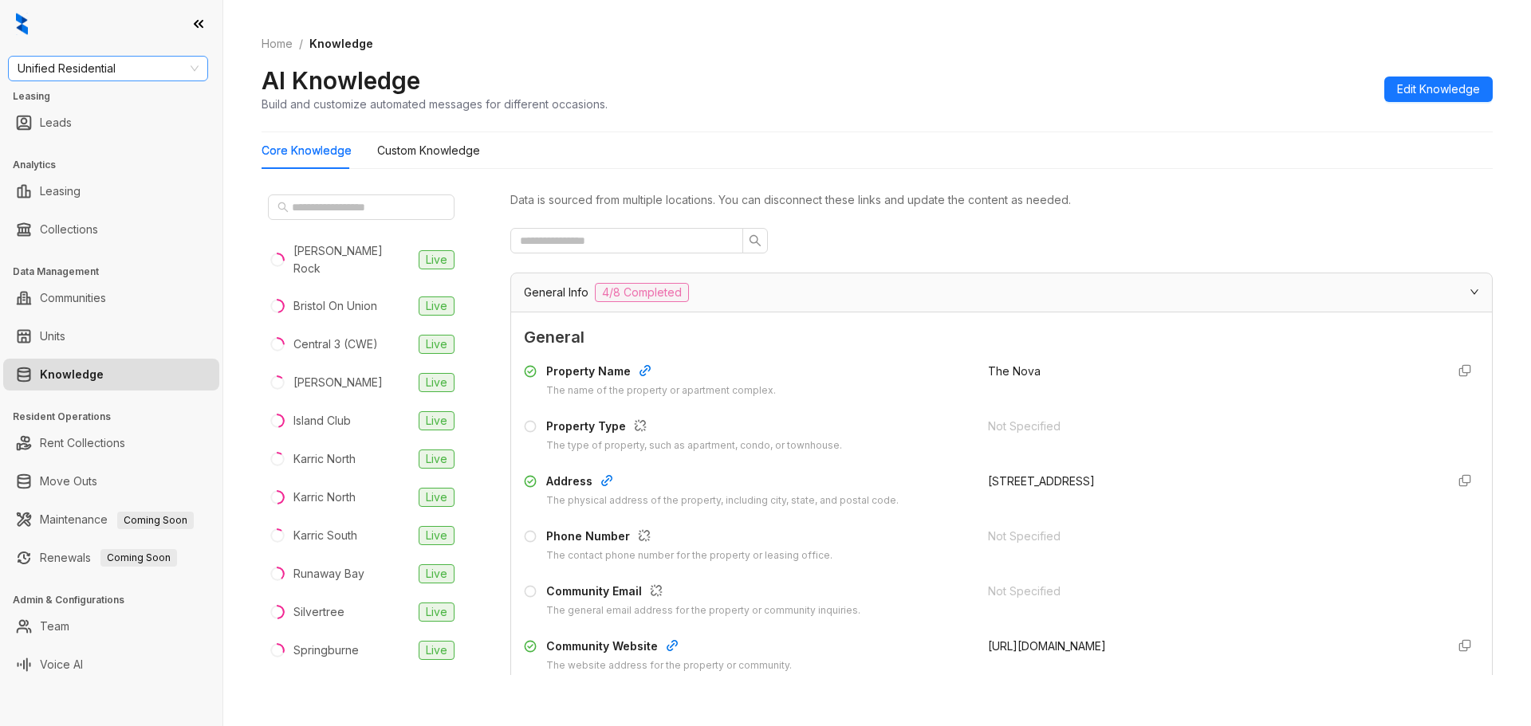
scroll to position [122, 0]
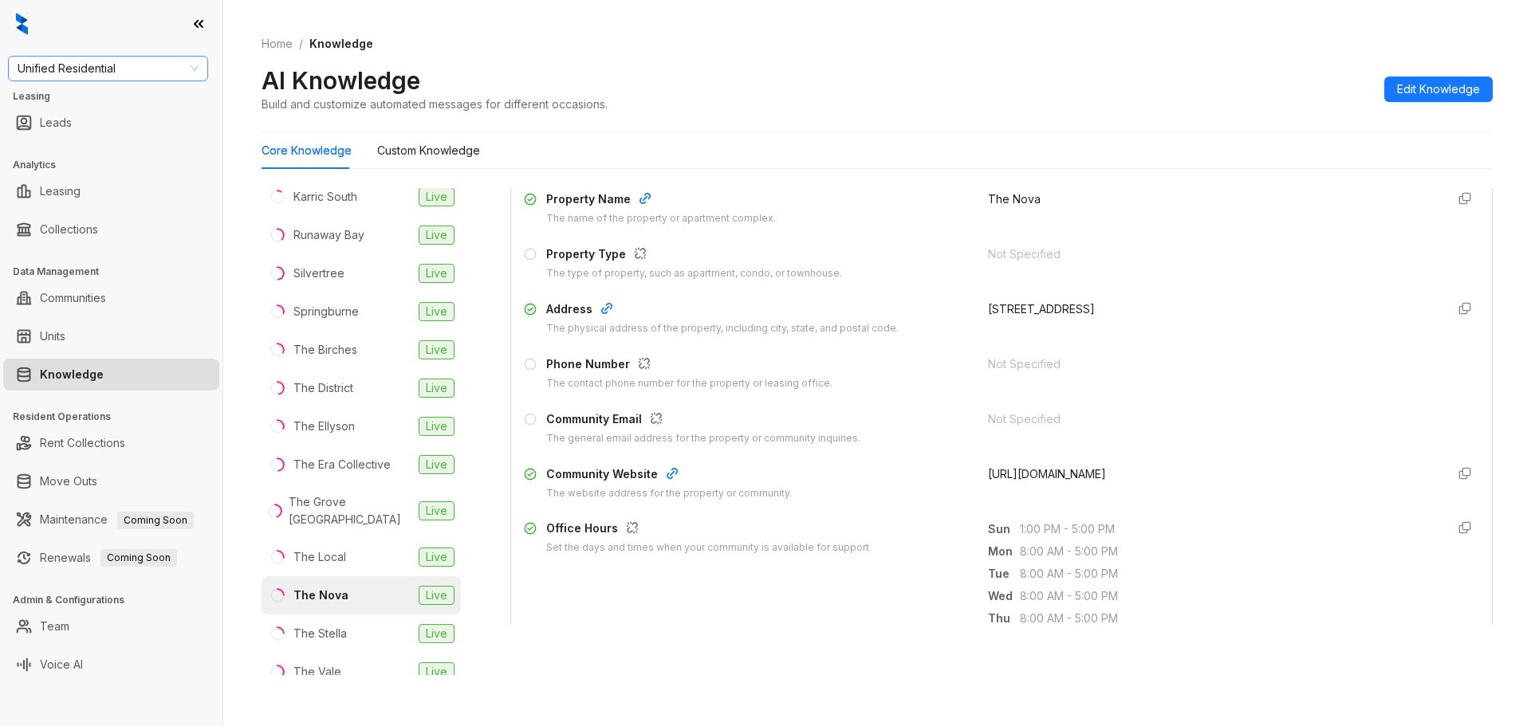
click at [155, 77] on span "Unified Residential" at bounding box center [108, 69] width 181 height 24
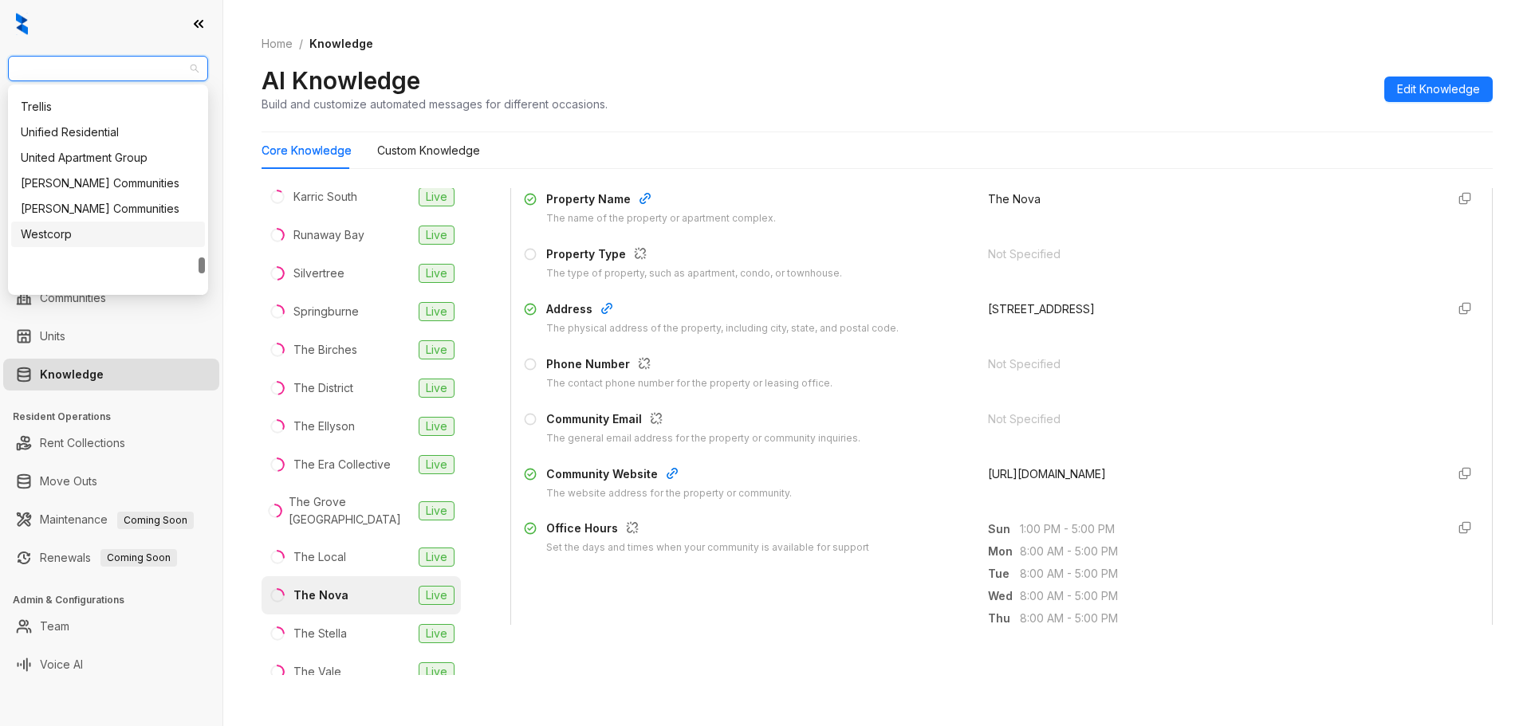
scroll to position [2261, 0]
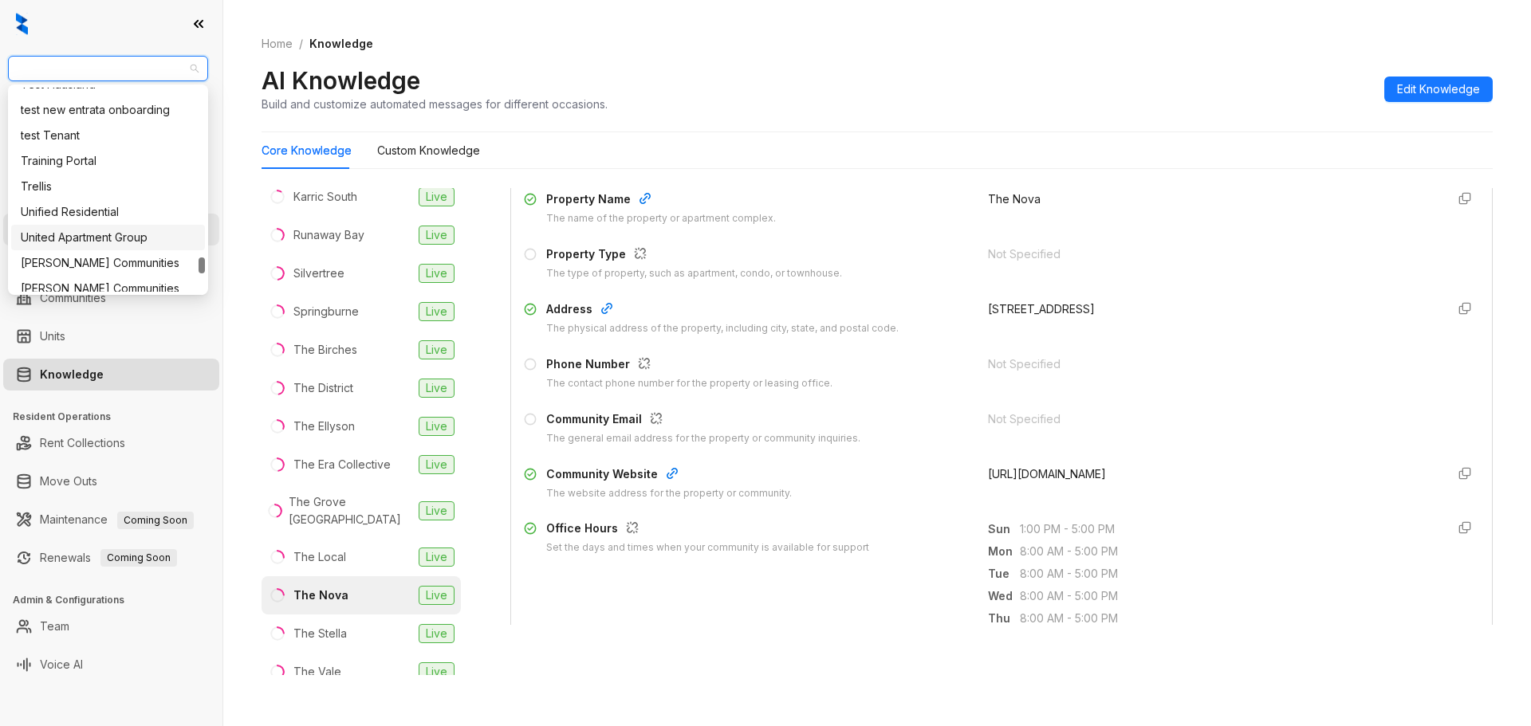
click at [118, 238] on div "United Apartment Group" at bounding box center [108, 238] width 175 height 18
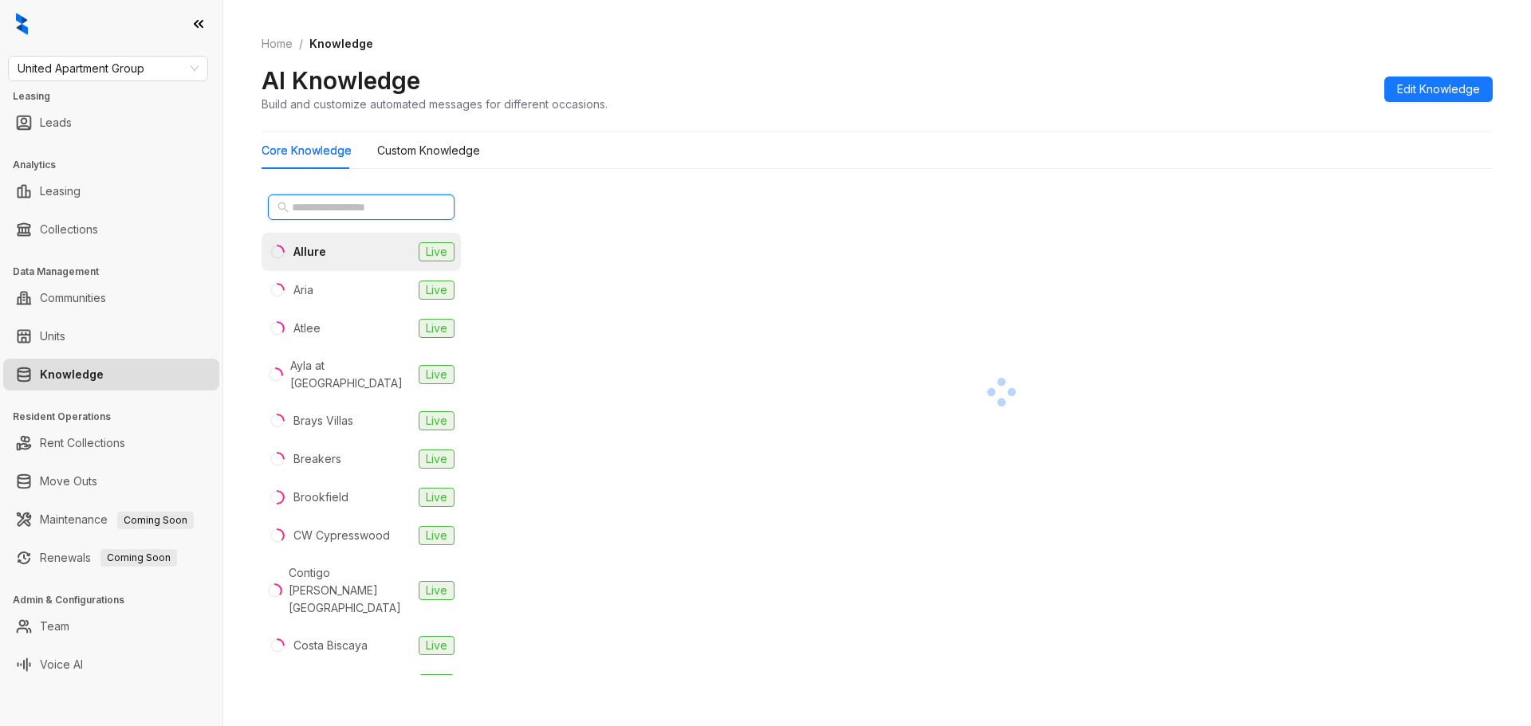
click at [362, 201] on input "text" at bounding box center [362, 208] width 140 height 18
paste input "********"
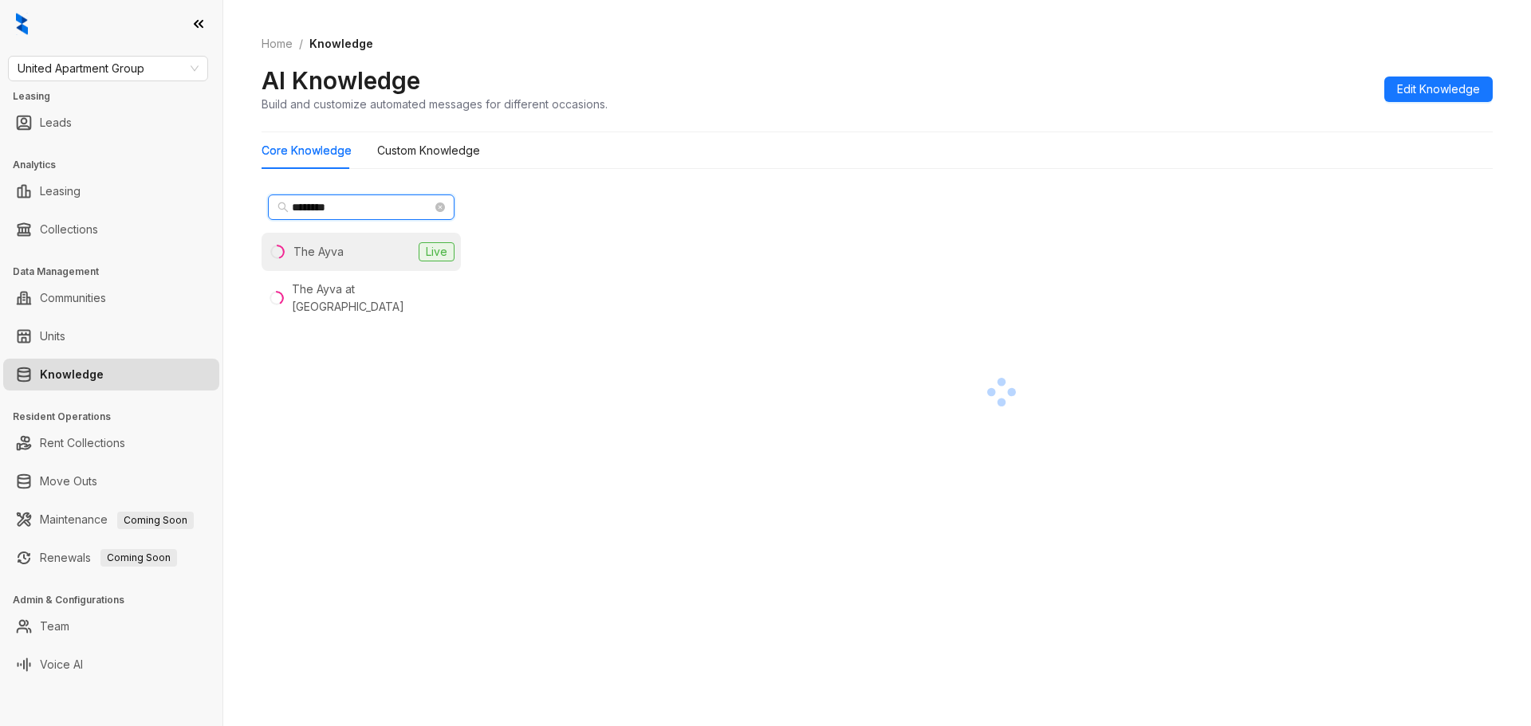
type input "********"
click at [353, 241] on li "The Ayva Live" at bounding box center [360, 252] width 199 height 38
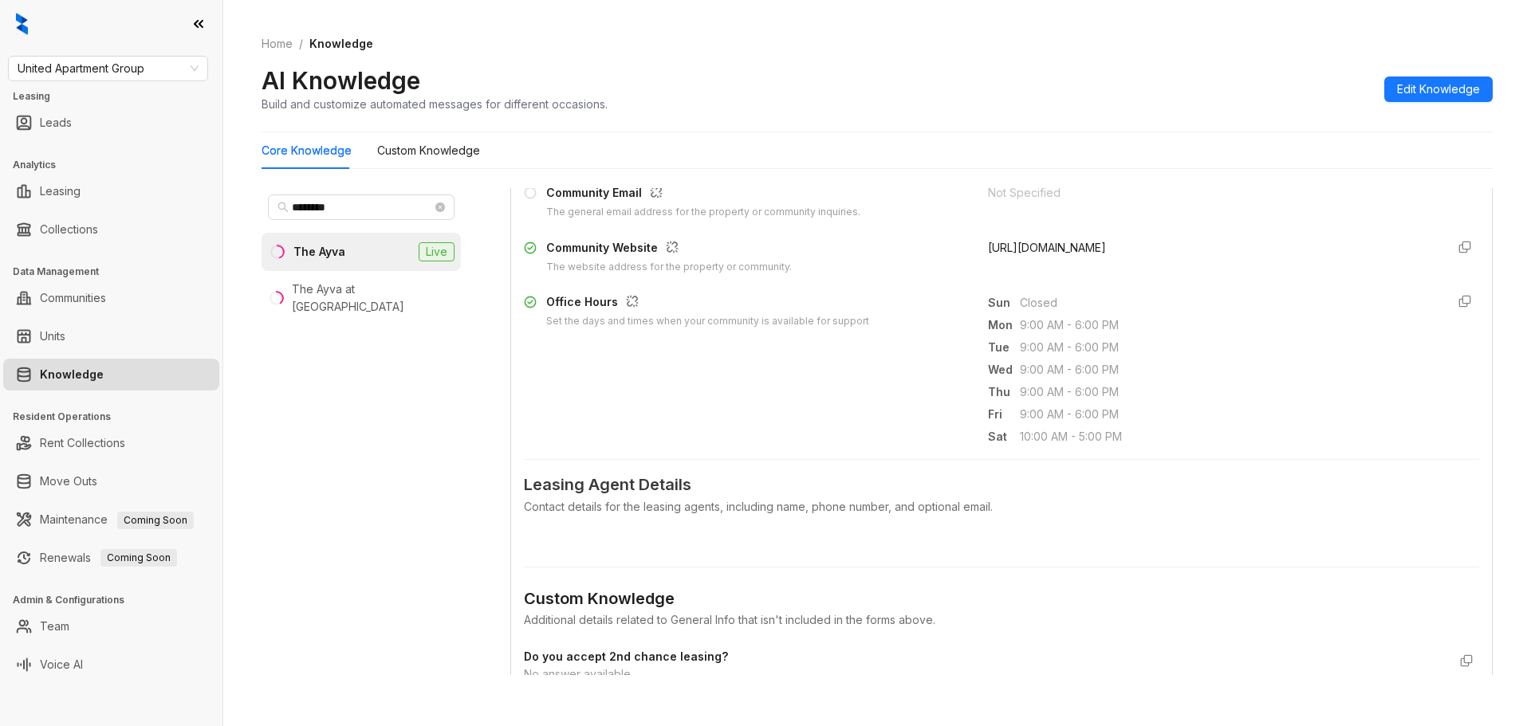
scroll to position [239, 0]
